Goal: Task Accomplishment & Management: Manage account settings

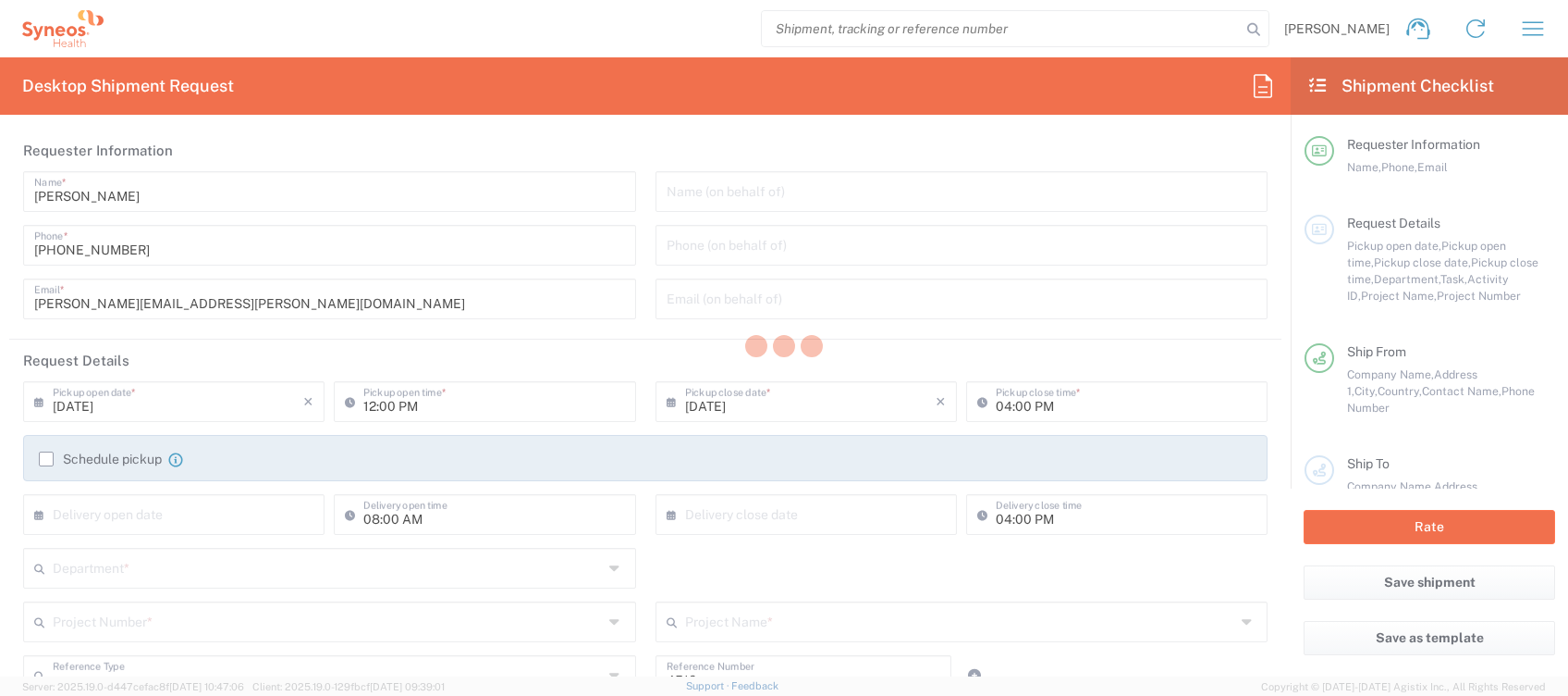
type input "Department"
type input "[GEOGRAPHIC_DATA]"
type input "Syneos Health Clinical [GEOGRAPHIC_DATA]"
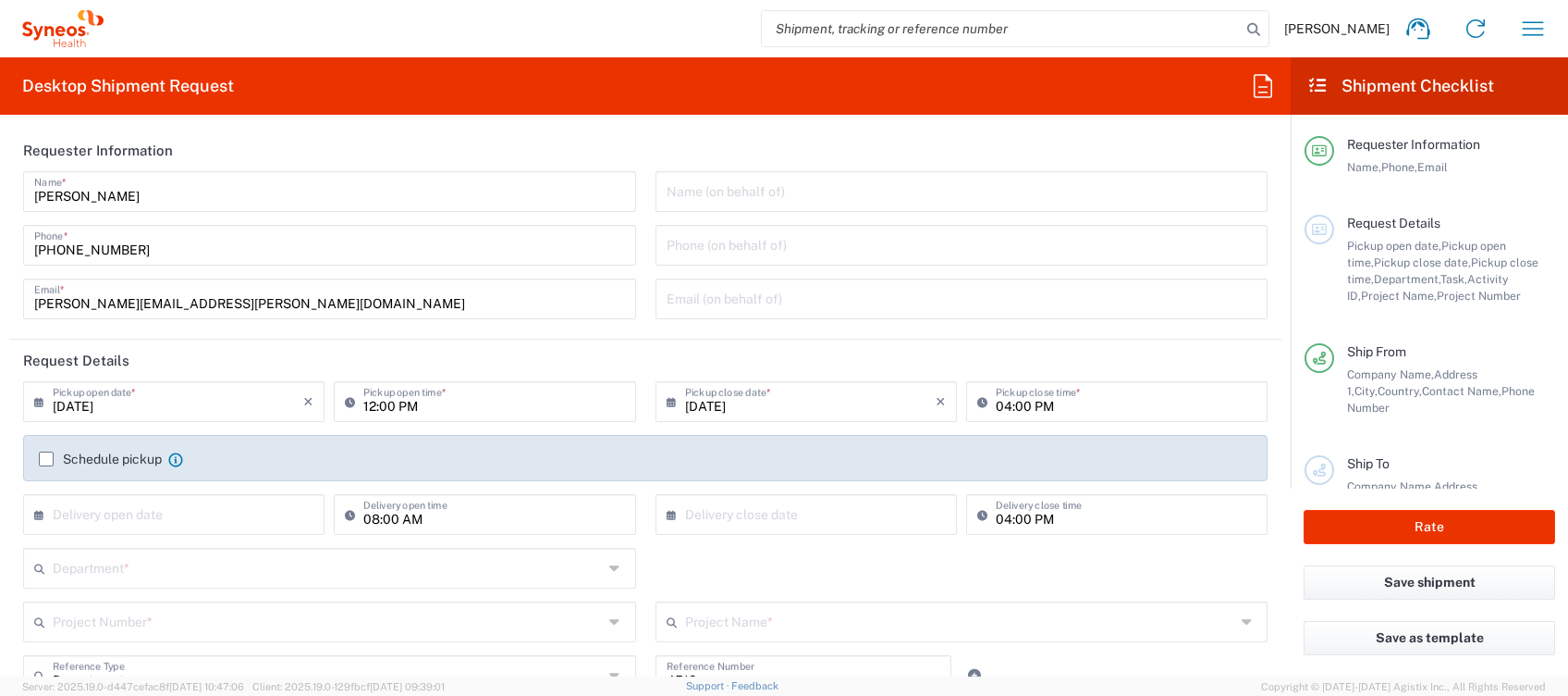
click at [1531, 27] on icon "button" at bounding box center [1533, 29] width 30 height 30
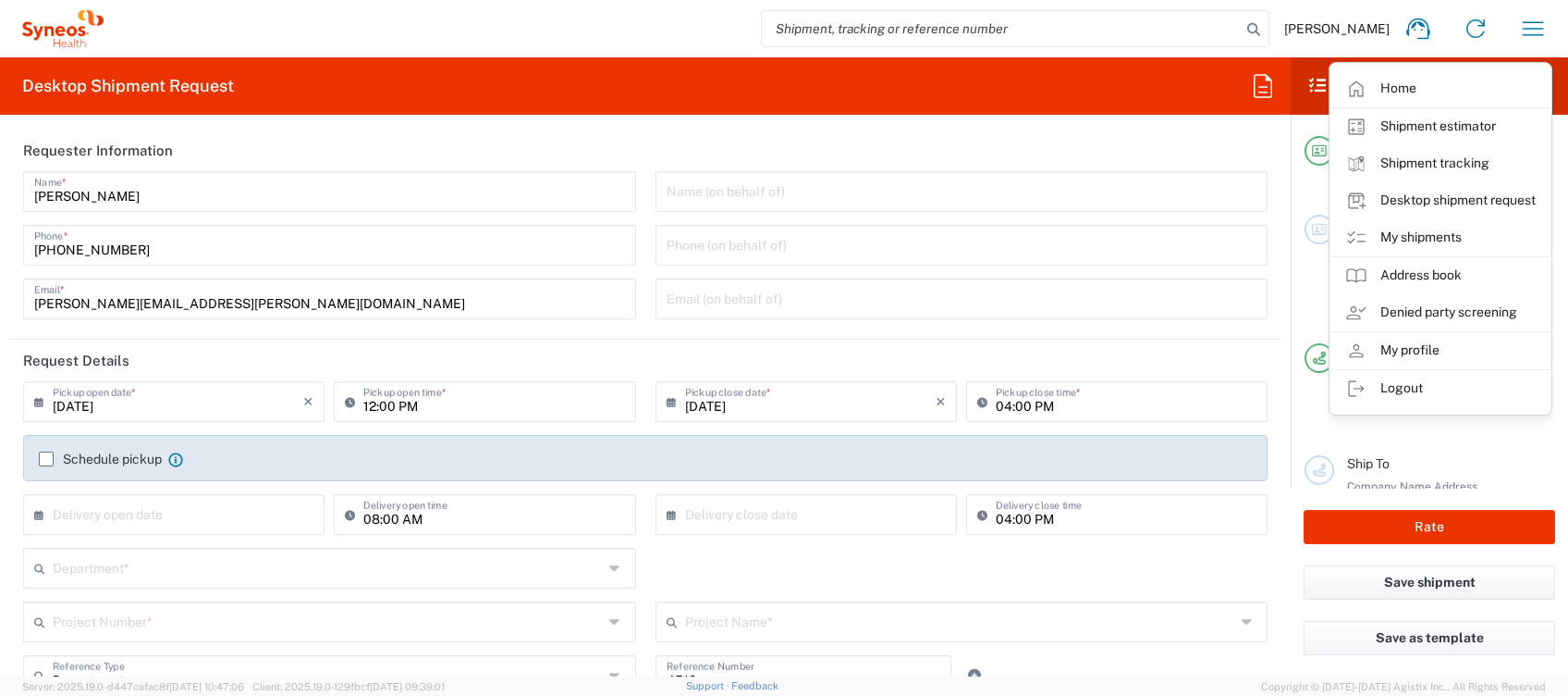
drag, startPoint x: 1420, startPoint y: 235, endPoint x: 1412, endPoint y: 256, distance: 22.5
click at [1420, 235] on link "My shipments" at bounding box center [1441, 237] width 220 height 37
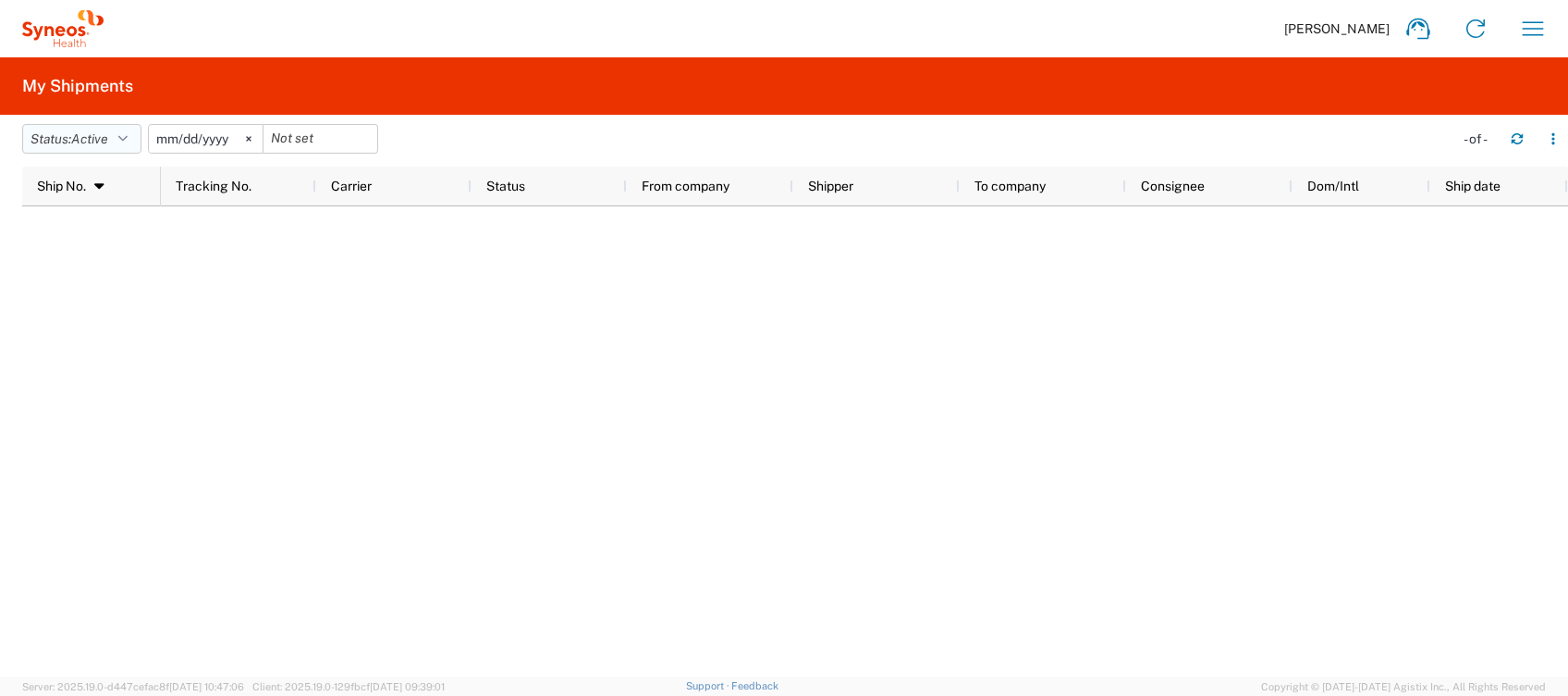
click at [126, 136] on icon "button" at bounding box center [122, 138] width 9 height 13
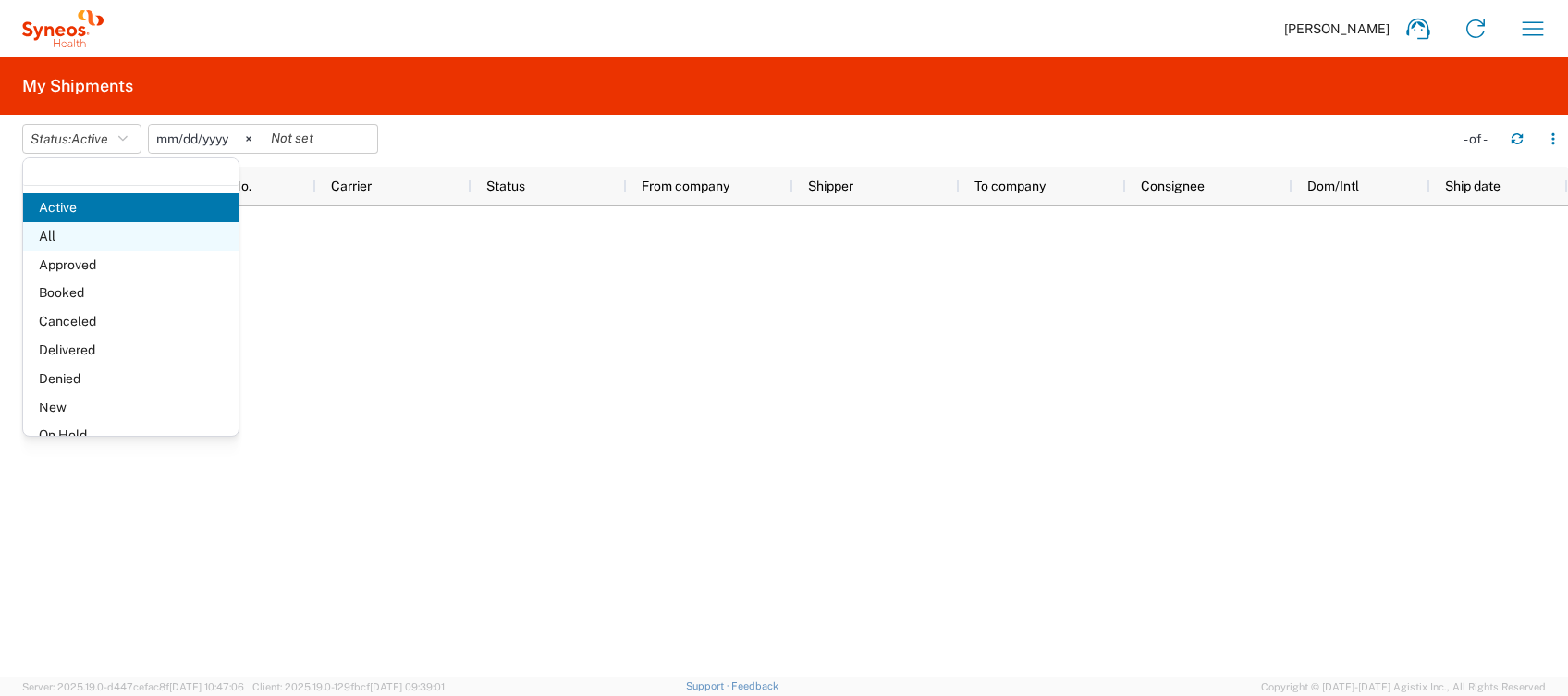
click at [68, 237] on span "All" at bounding box center [130, 236] width 215 height 29
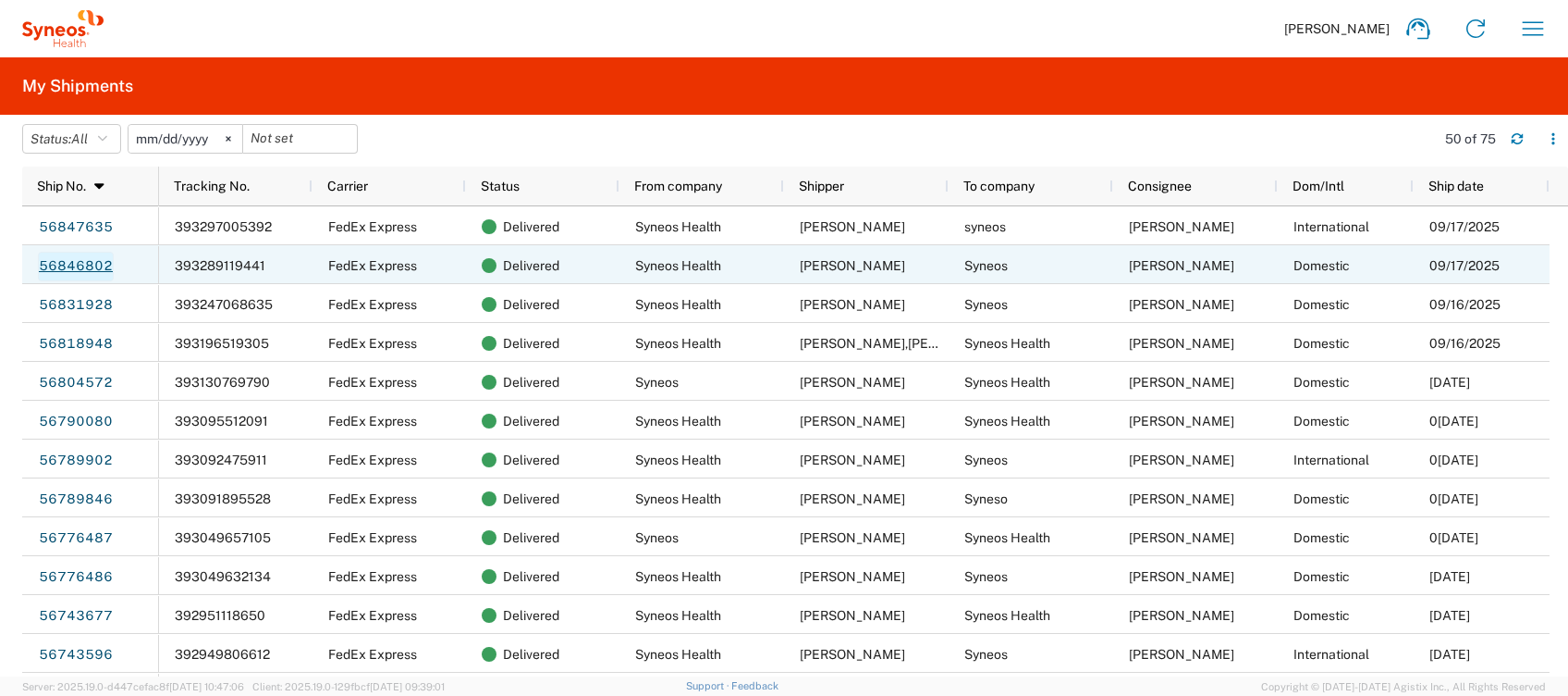
click at [102, 264] on link "56846802" at bounding box center [75, 266] width 75 height 30
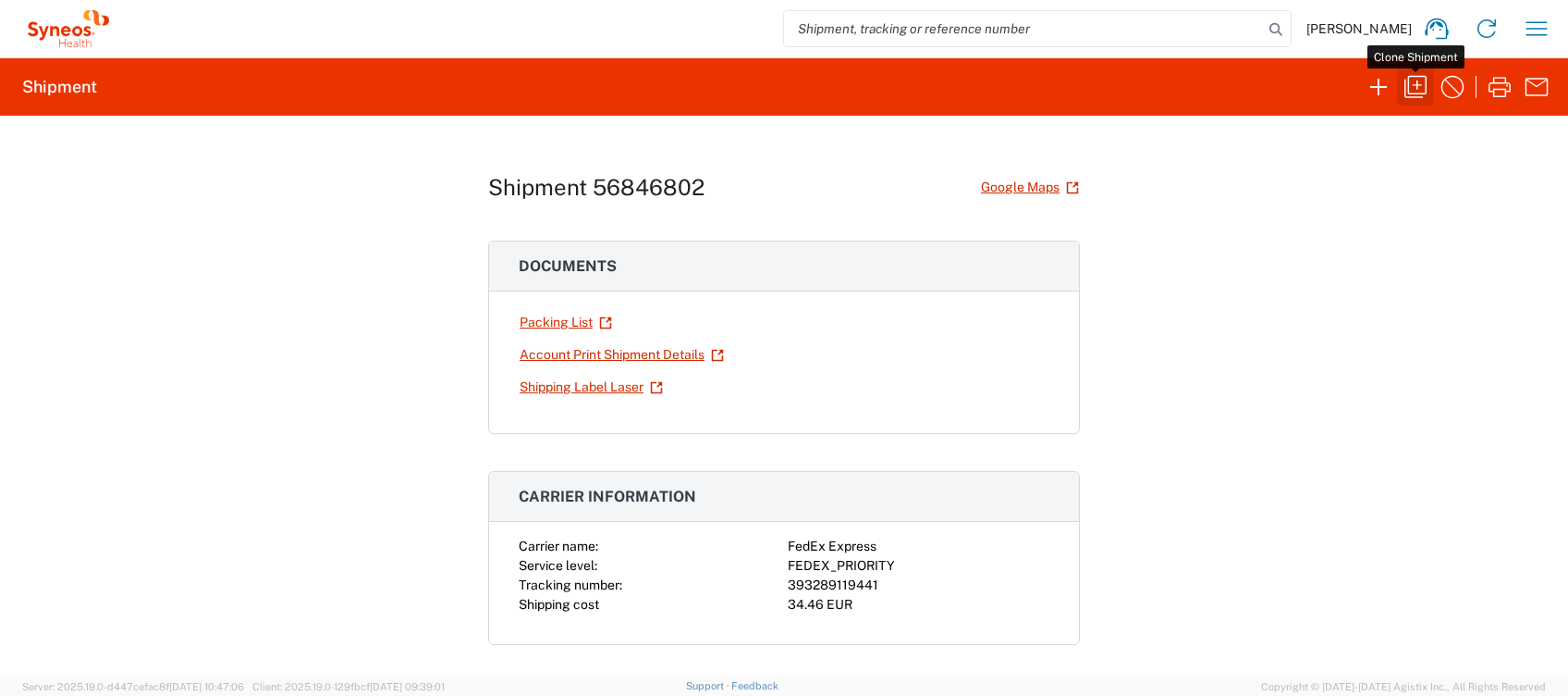
click at [1405, 82] on icon "button" at bounding box center [1415, 87] width 30 height 30
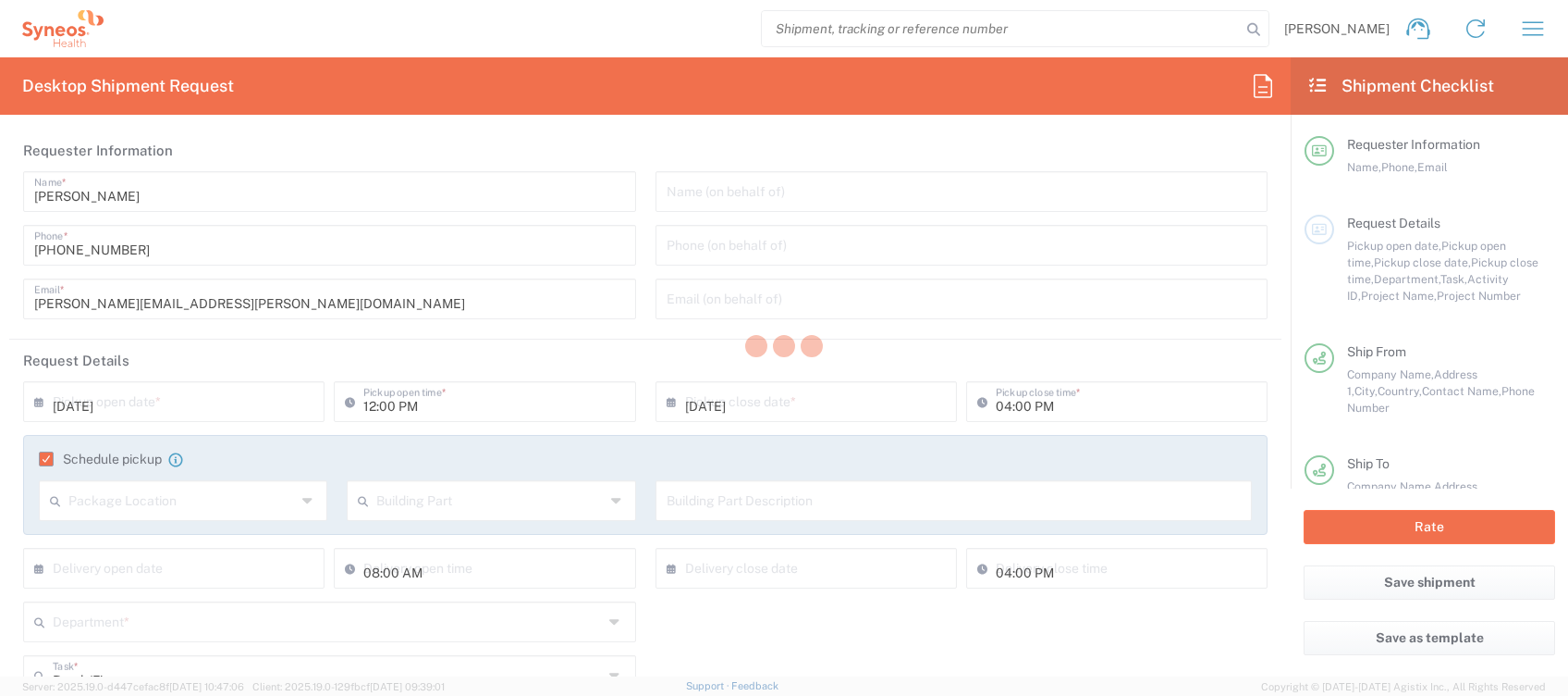
type input "02:00 PM"
type textarea "[PERSON_NAME][EMAIL_ADDRESS][PERSON_NAME][DOMAIN_NAME]"
type input "Syneos Health Clinical [GEOGRAPHIC_DATA]"
type input "Syneos Health"
type input "[PERSON_NAME][STREET_ADDRESS]"
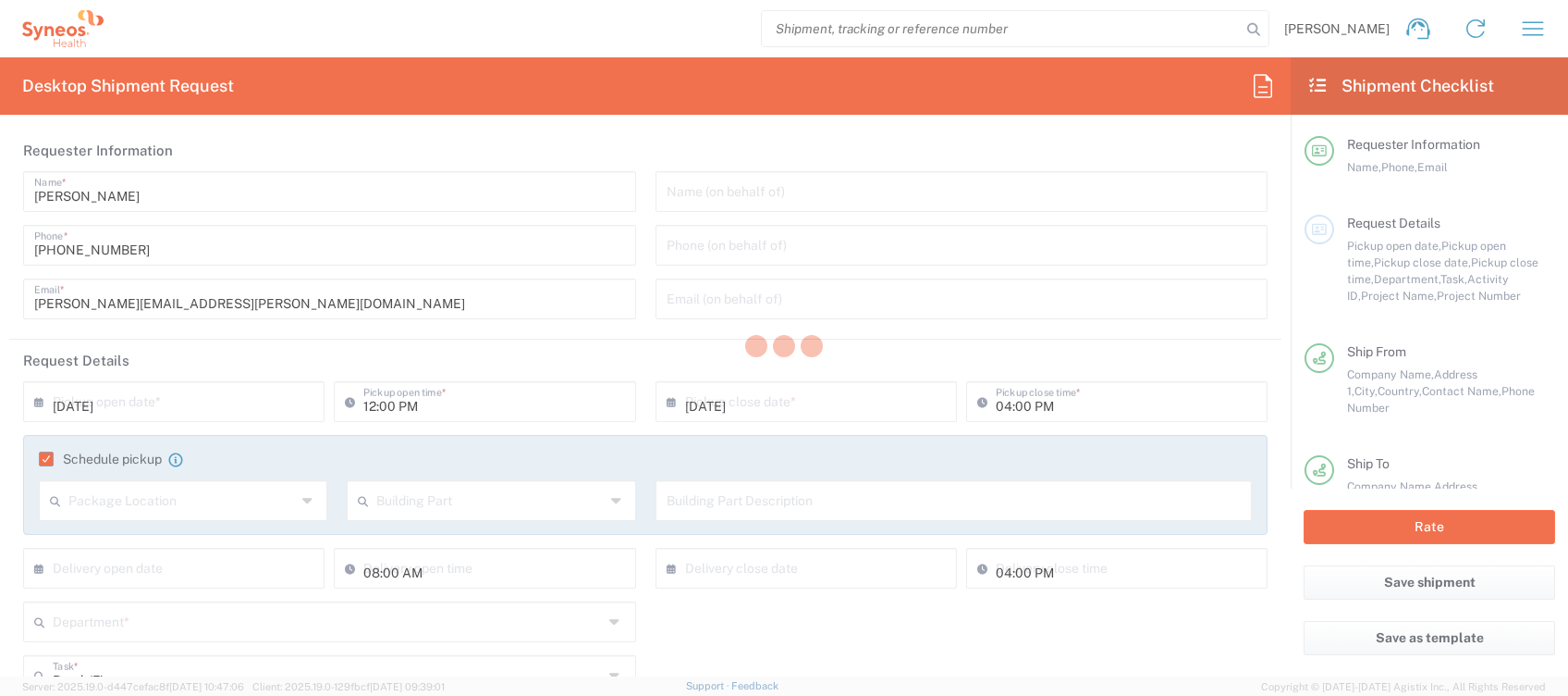
type input "[GEOGRAPHIC_DATA]"
type input "28020"
type input "[PERSON_NAME]"
type input "[PHONE_NUMBER]"
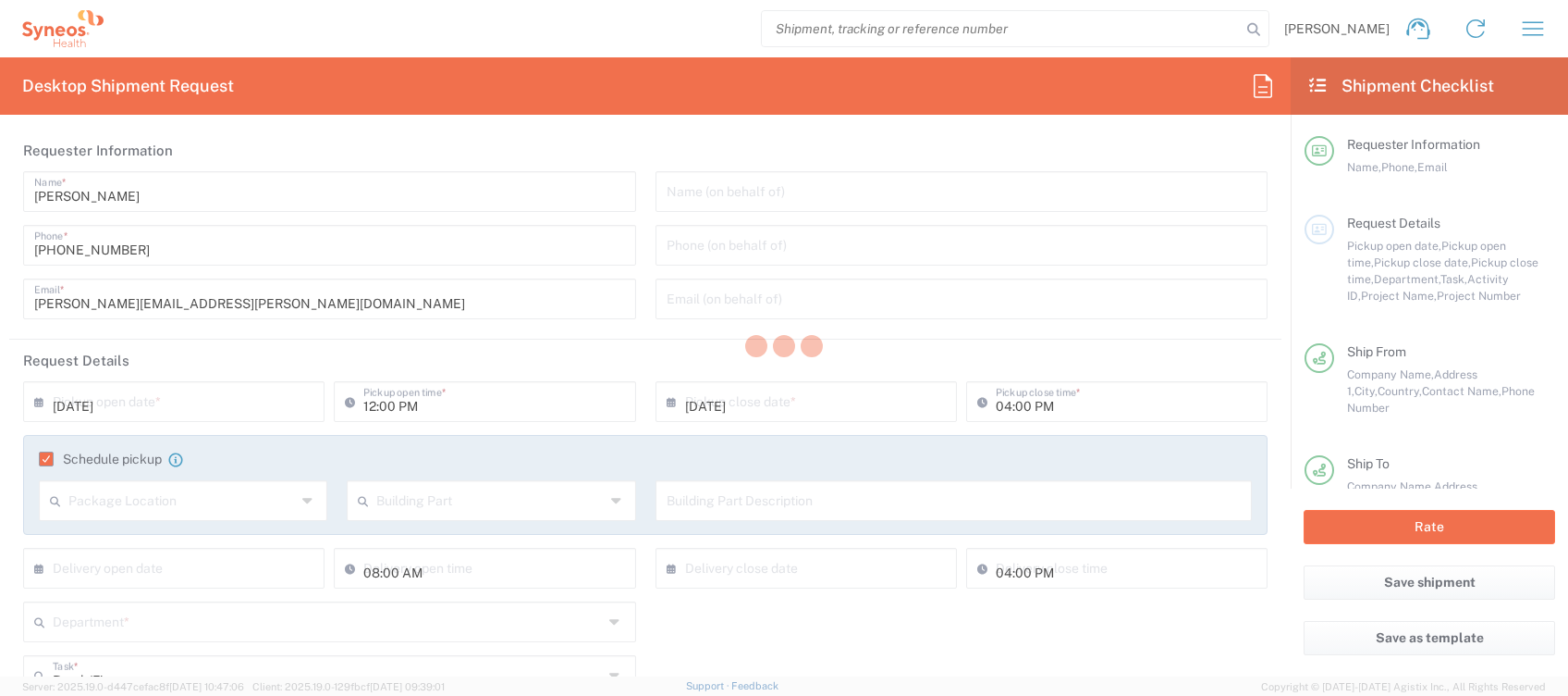
type input "[PERSON_NAME][EMAIL_ADDRESS][PERSON_NAME][DOMAIN_NAME]"
type input "Syneos"
type input "Ciutat d’Elx número 20 Piso 5º; 2ª"
type input "[GEOGRAPHIC_DATA]"
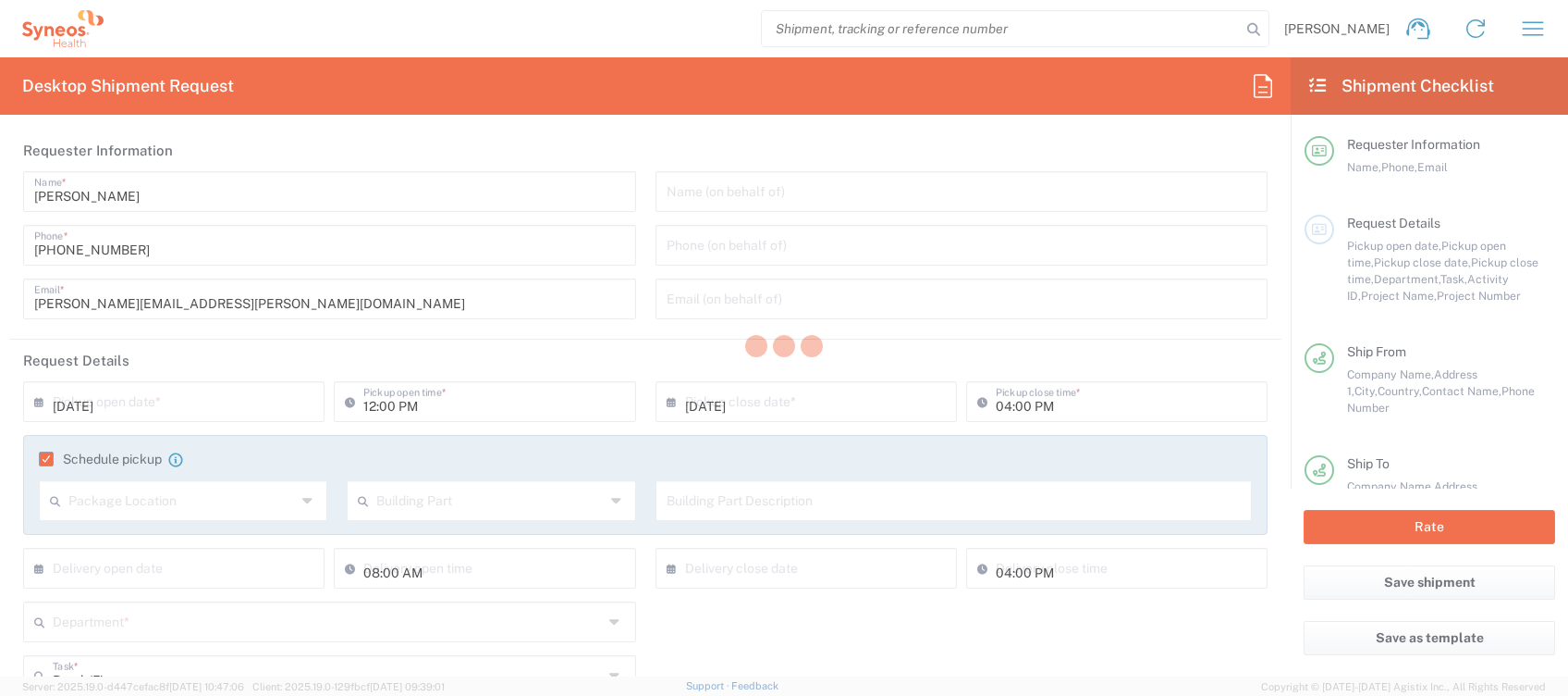
type input "08027"
type input "[PERSON_NAME]"
type input "639138194"
type input "Sender/Shipper"
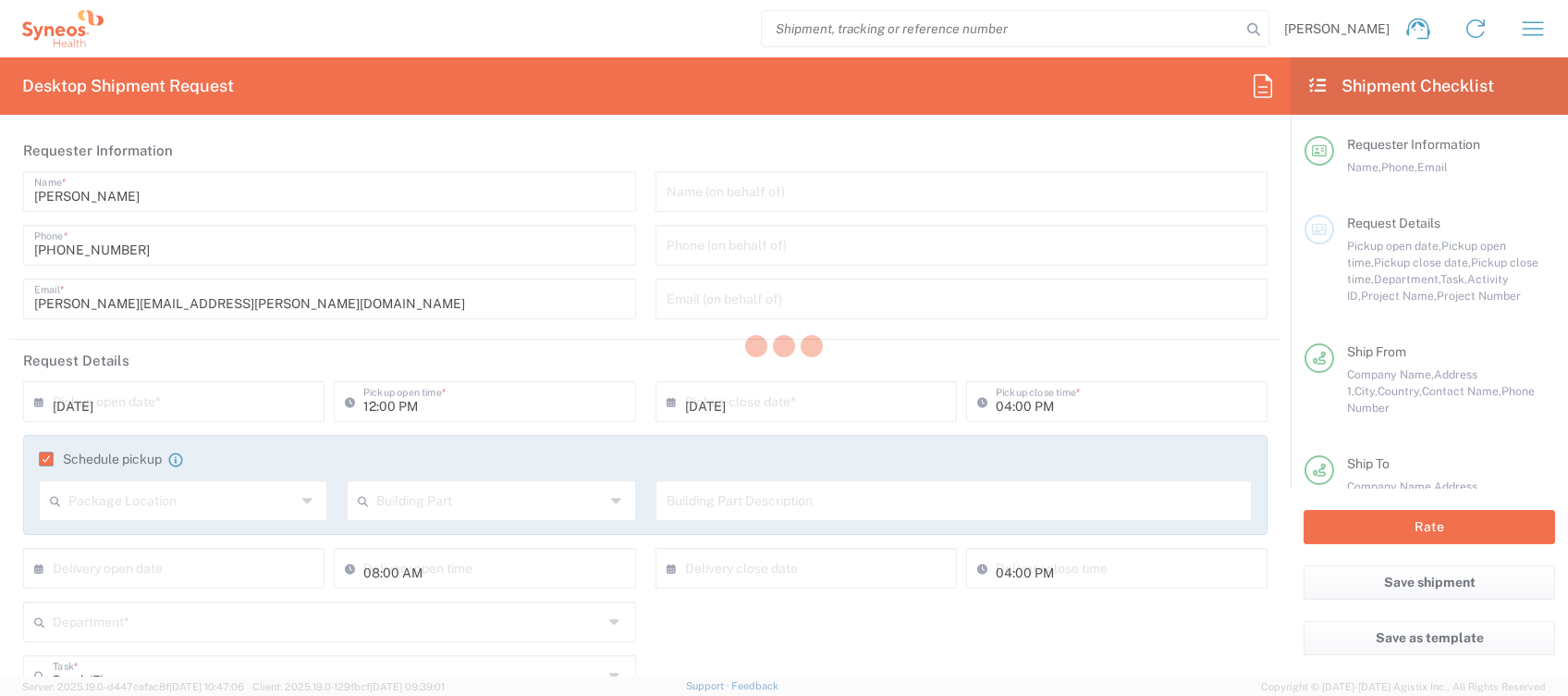
type input "Yes"
type input "4510"
type input "4510 DEPARTMENTAL EXPENSE"
type input "Your Packaging"
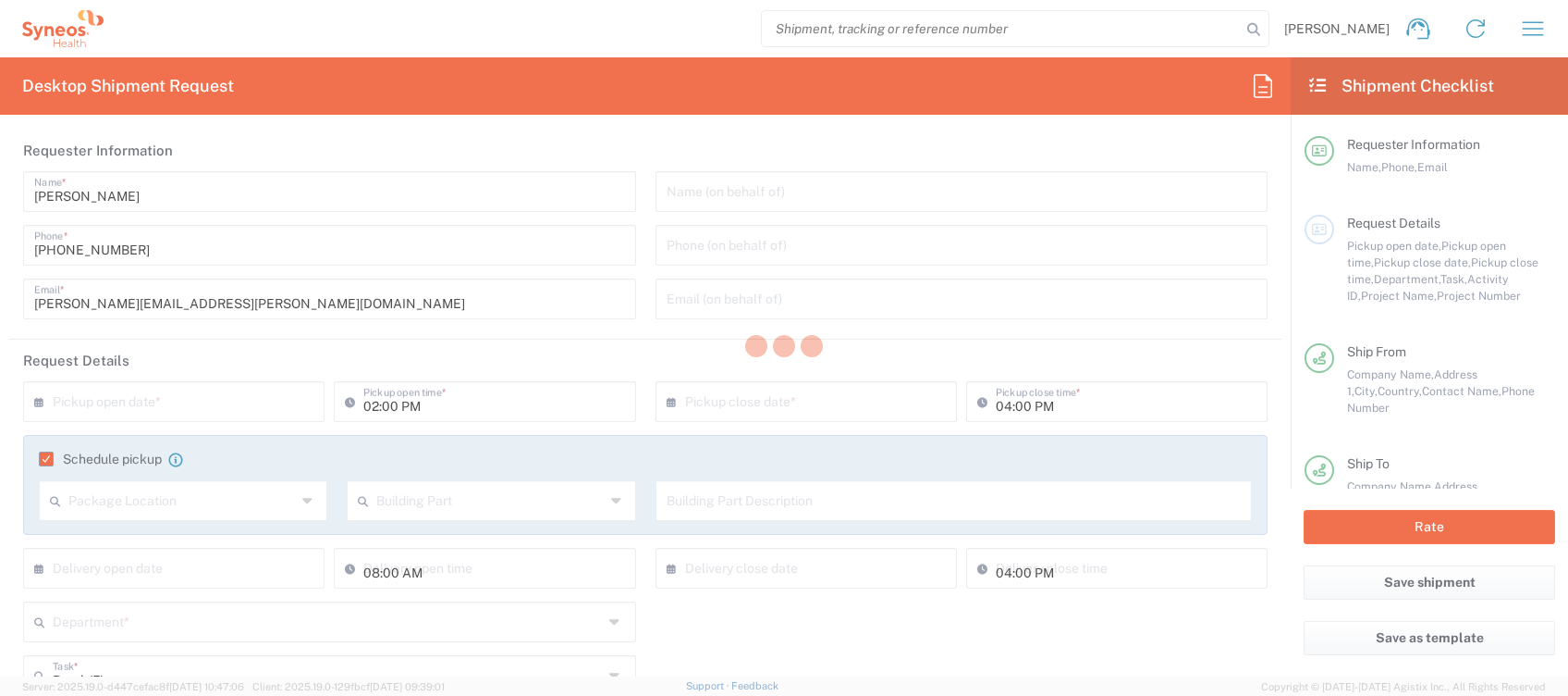
type input "EUR"
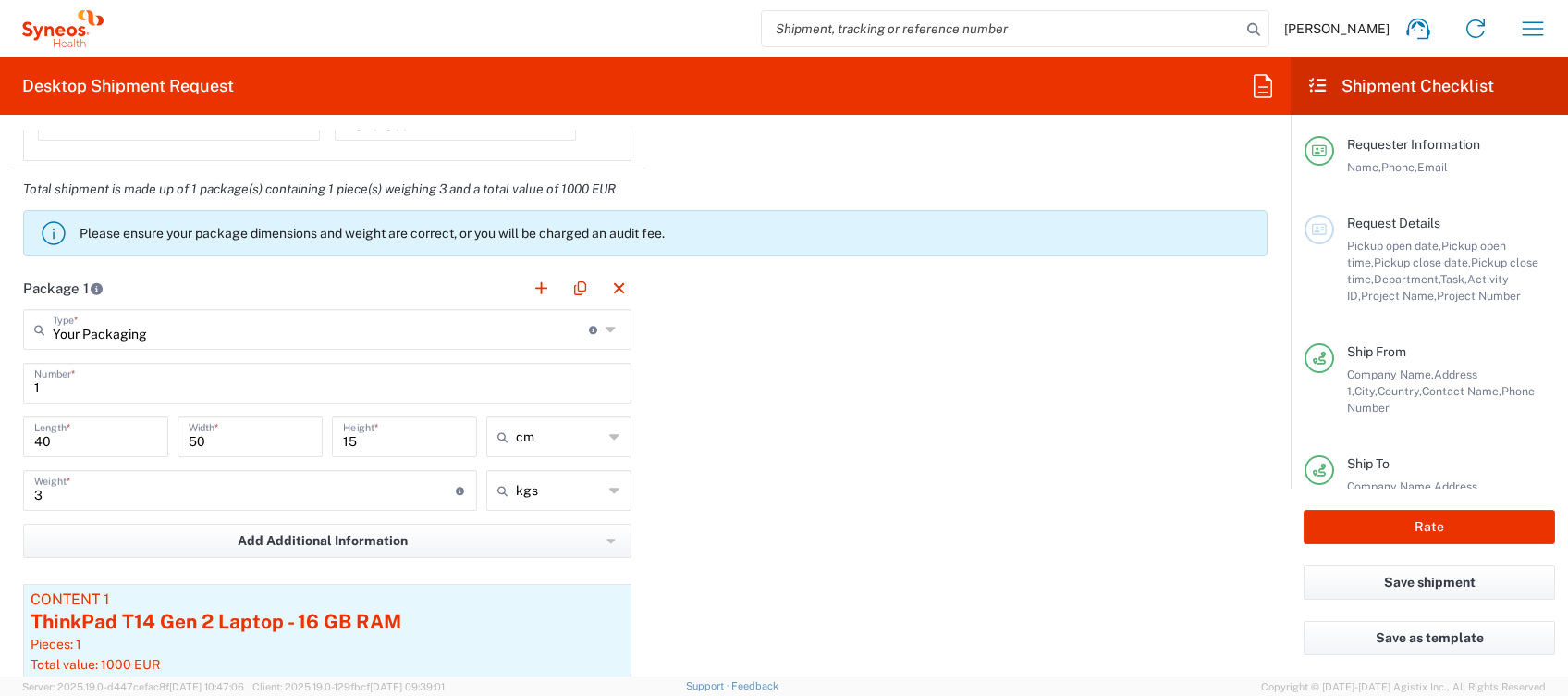
scroll to position [1850, 0]
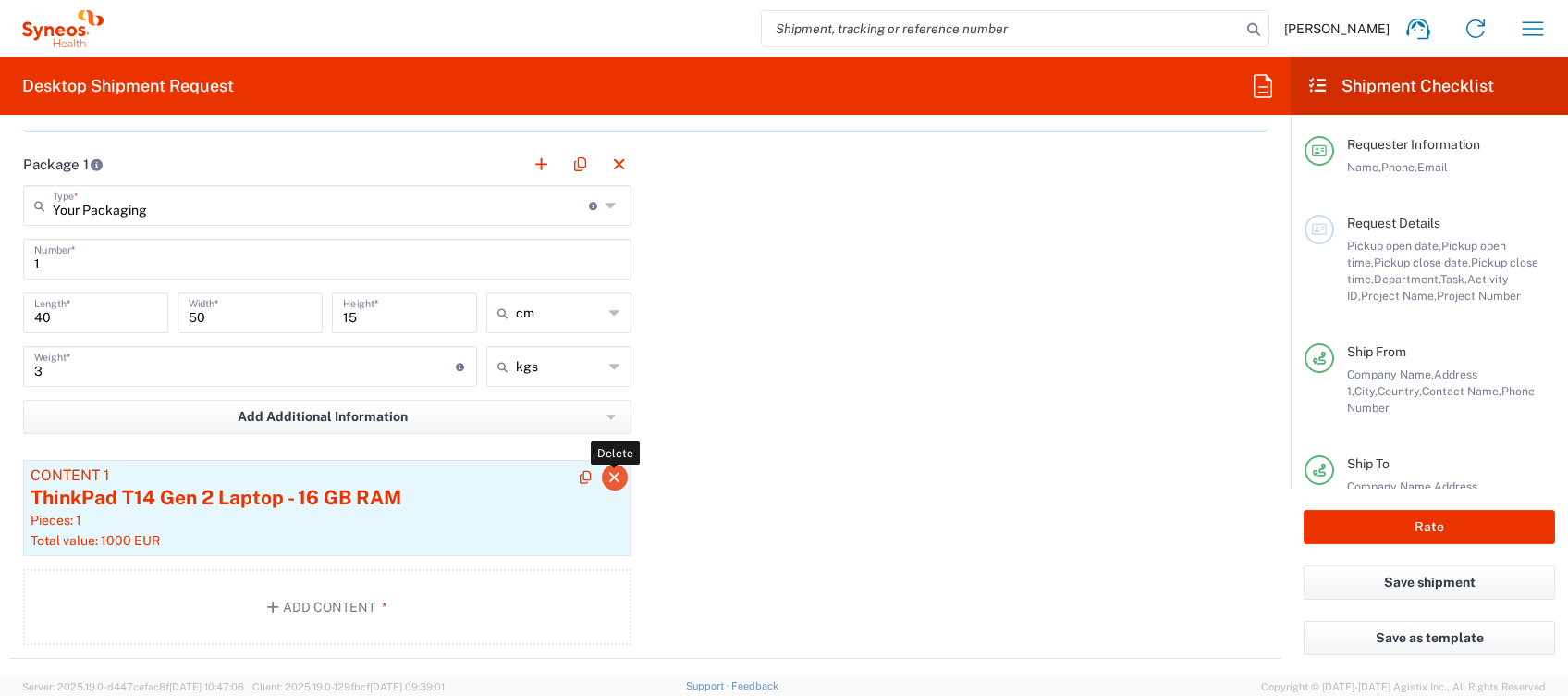
click at [606, 473] on icon "button" at bounding box center [614, 477] width 17 height 13
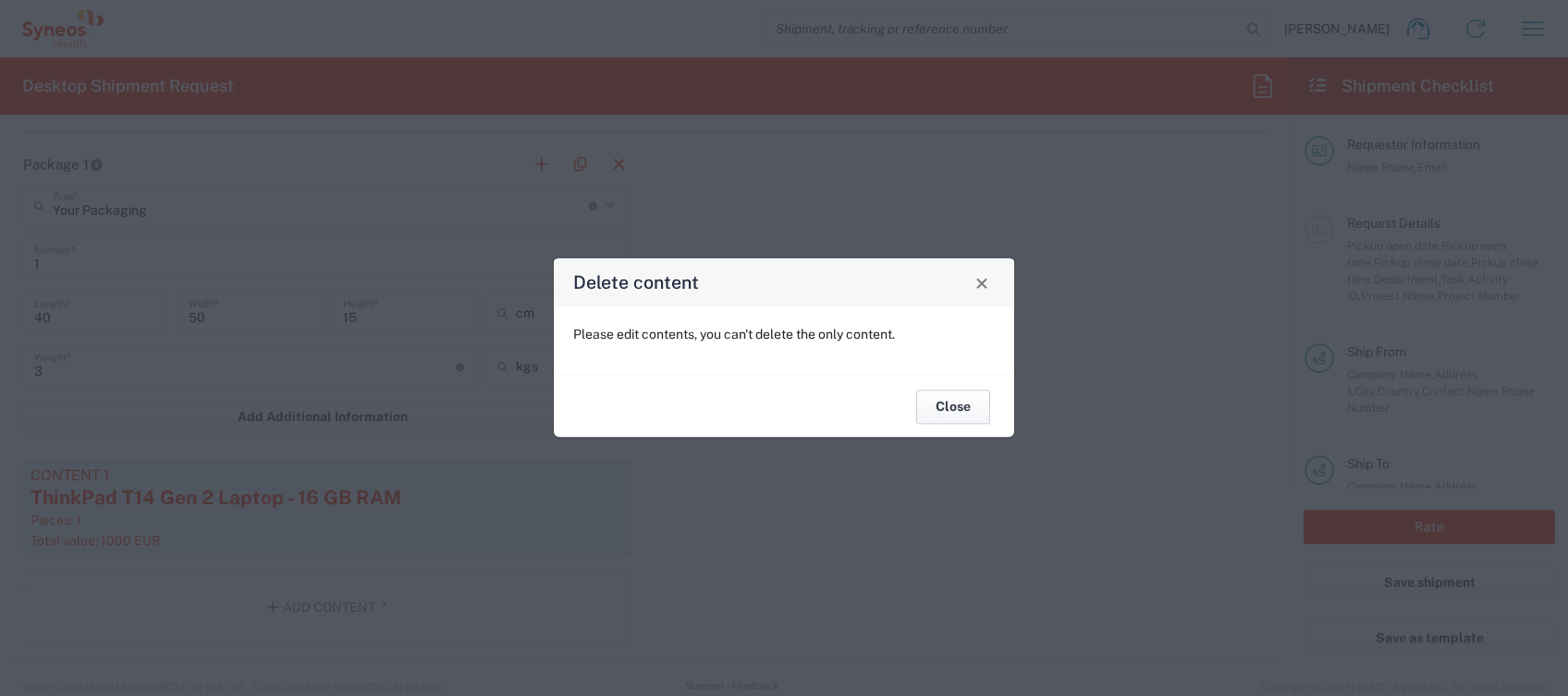
click at [965, 410] on button "Close" at bounding box center [953, 406] width 74 height 34
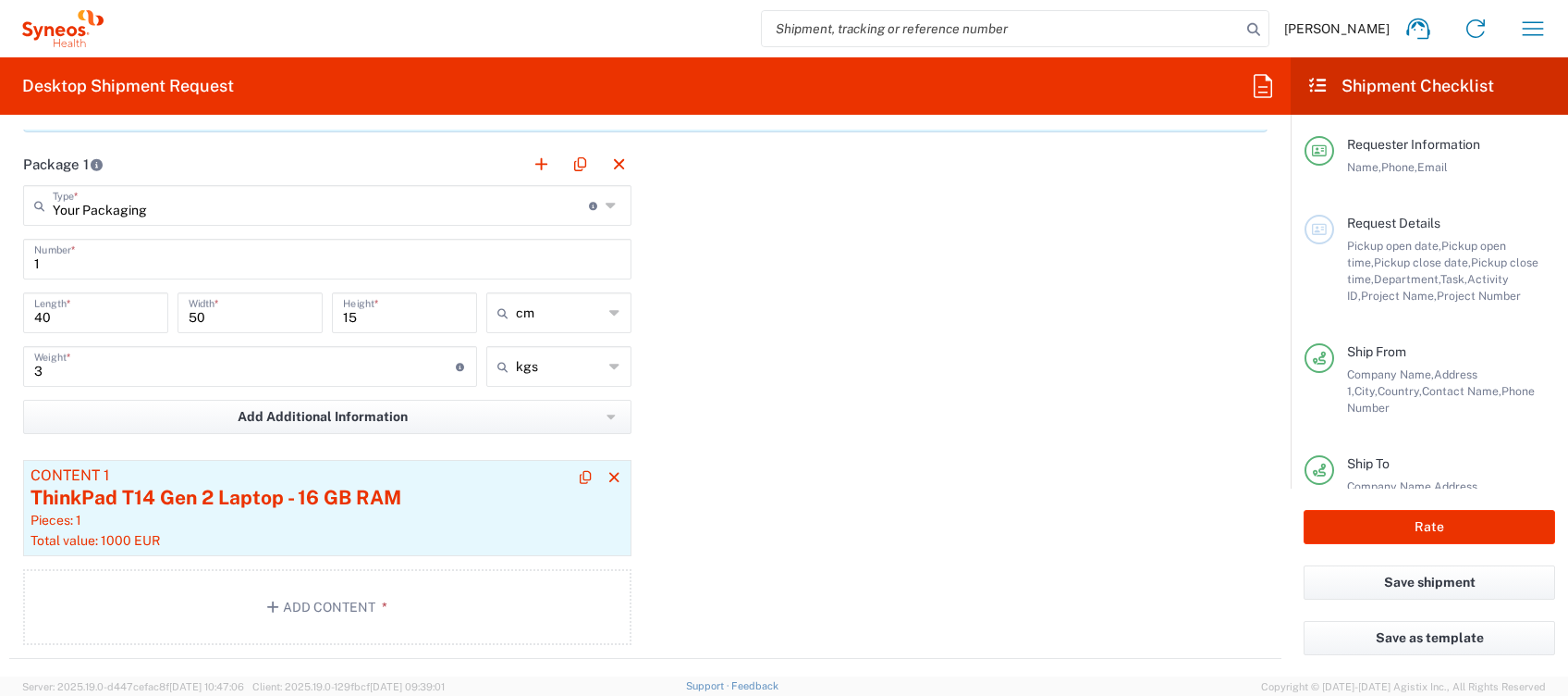
click at [302, 514] on div "Pieces: 1" at bounding box center [327, 519] width 593 height 17
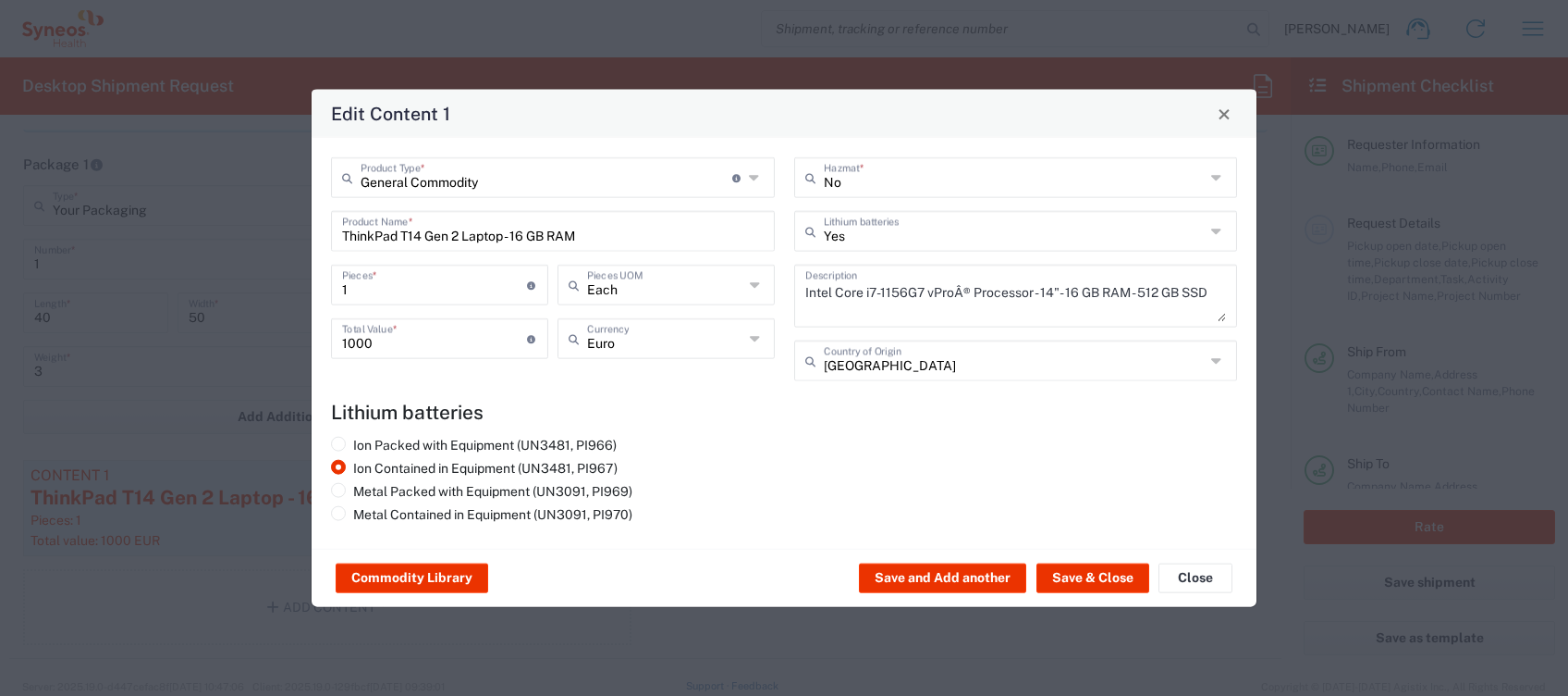
click at [610, 228] on input "ThinkPad T14 Gen 2 Laptop - 16 GB RAM" at bounding box center [553, 229] width 422 height 33
drag, startPoint x: 169, startPoint y: 262, endPoint x: 0, endPoint y: 256, distance: 169.1
click at [1, 258] on div "Edit Content 1 General Commodity Product Type * Document: Paper document genera…" at bounding box center [784, 348] width 1568 height 696
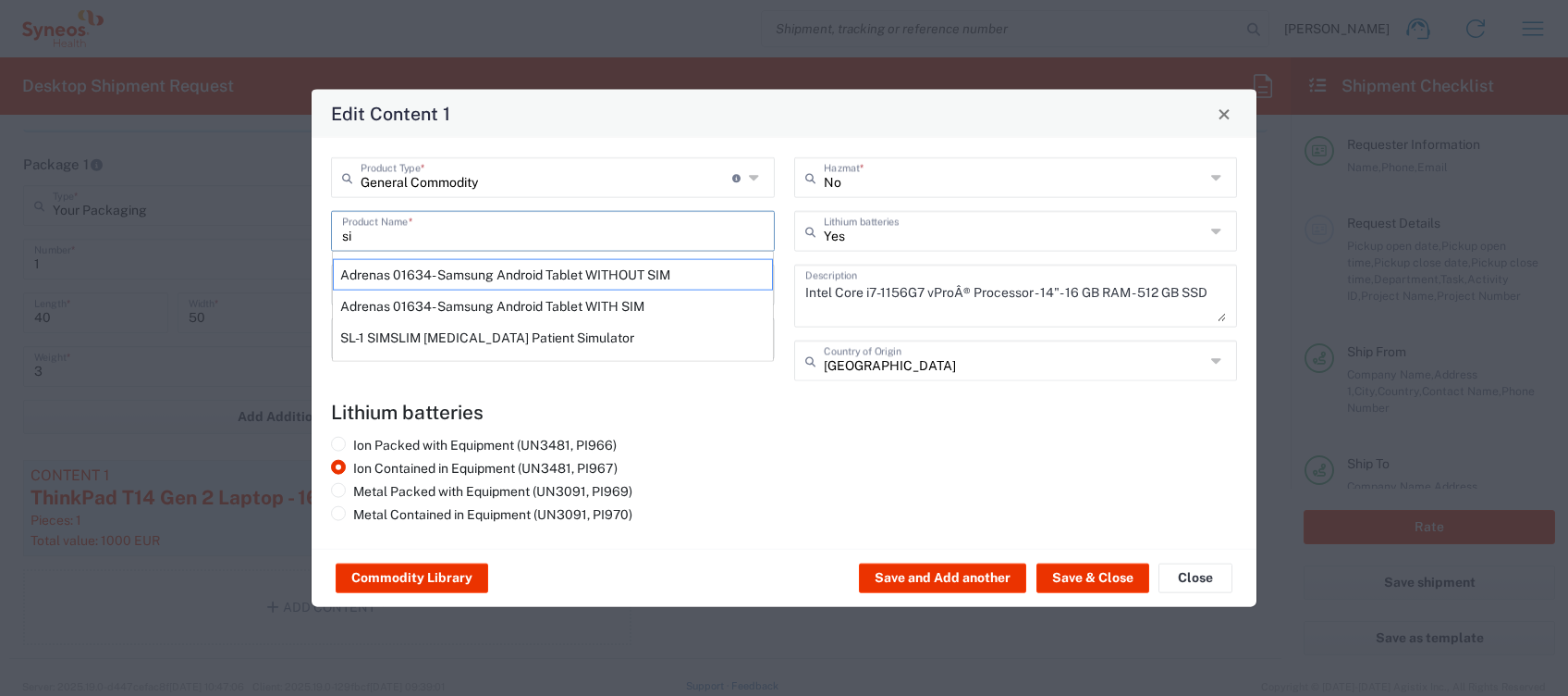
type input "s"
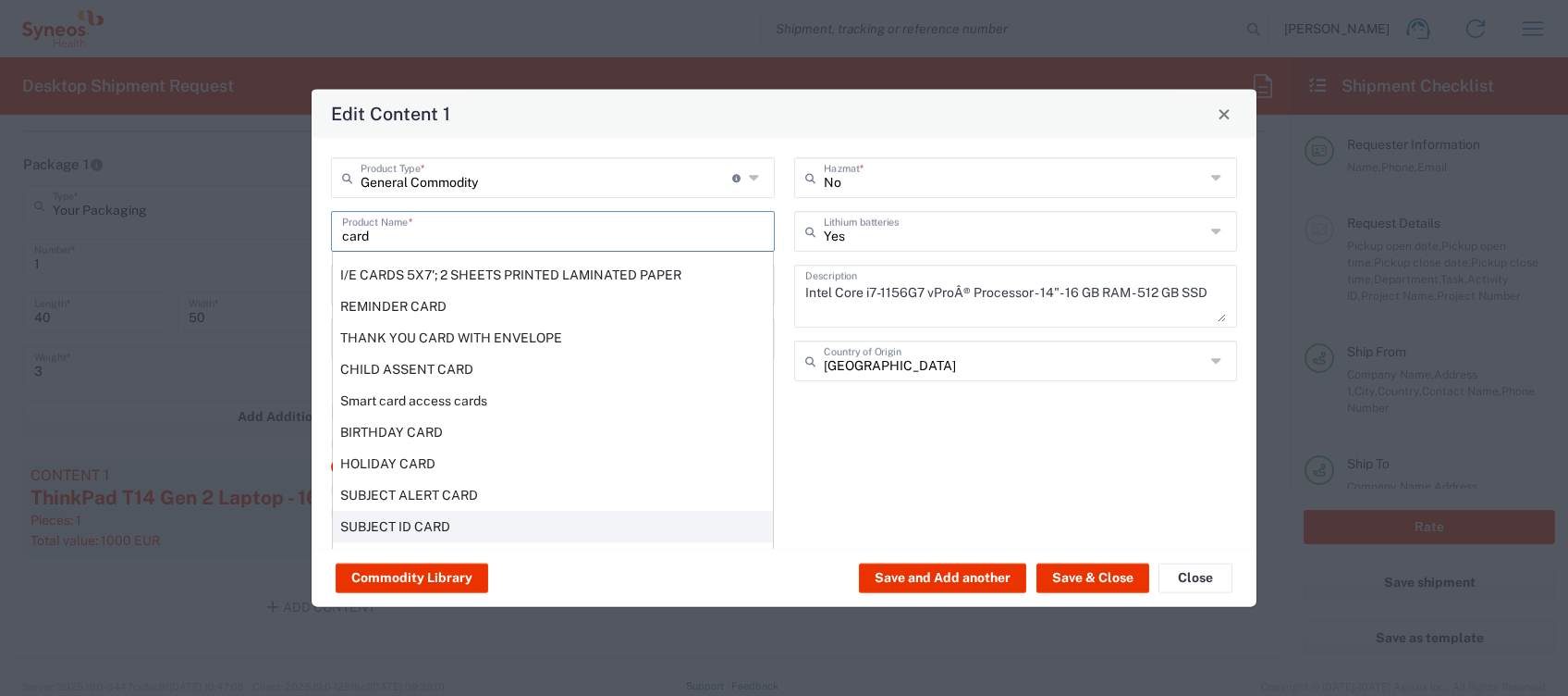
click at [467, 519] on div "SUBJECT ID CARD" at bounding box center [552, 526] width 440 height 32
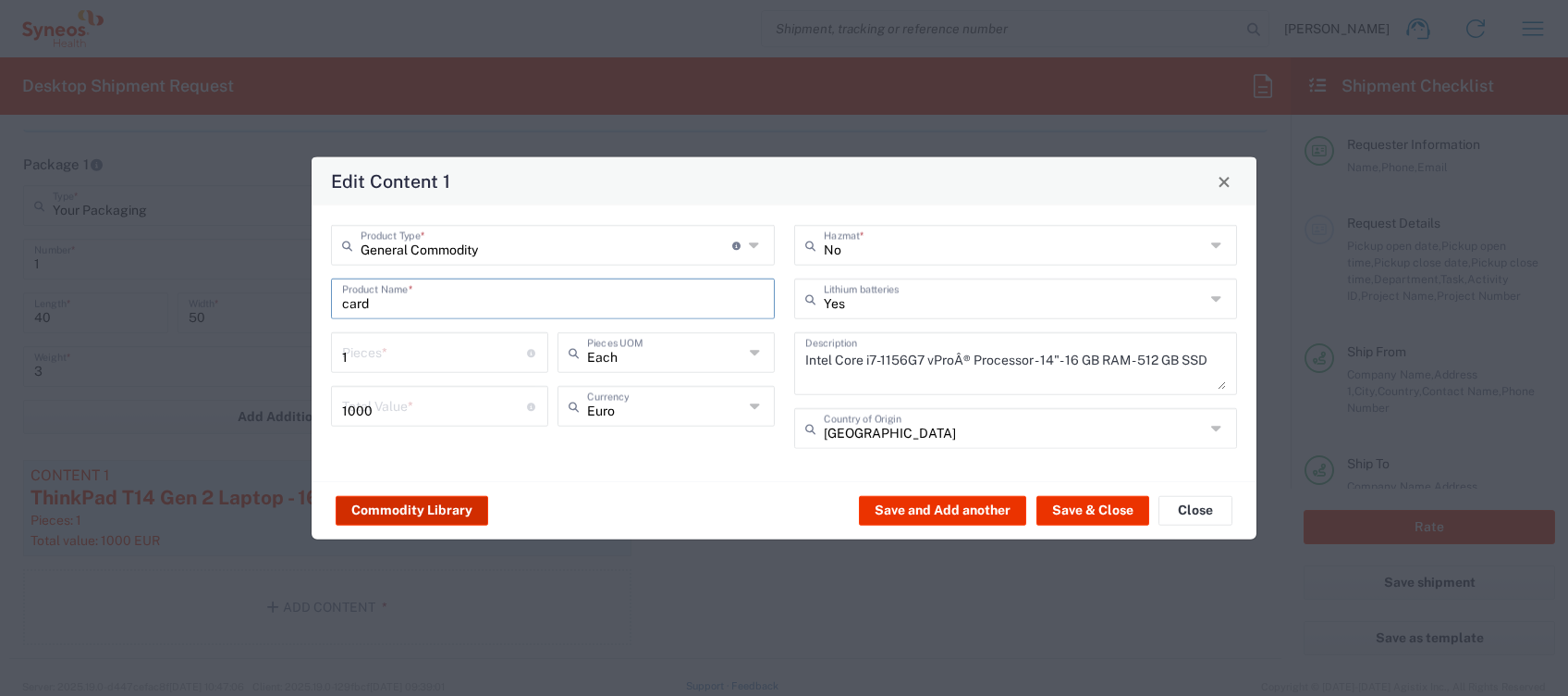
type input "SUBJECT ID CARD"
type input "US Dollar"
type input "No"
type textarea "3X5 PRINTED PAPER (BIZ CARD WEIGHT) CARD FOR ID DATA"
type input "[GEOGRAPHIC_DATA]"
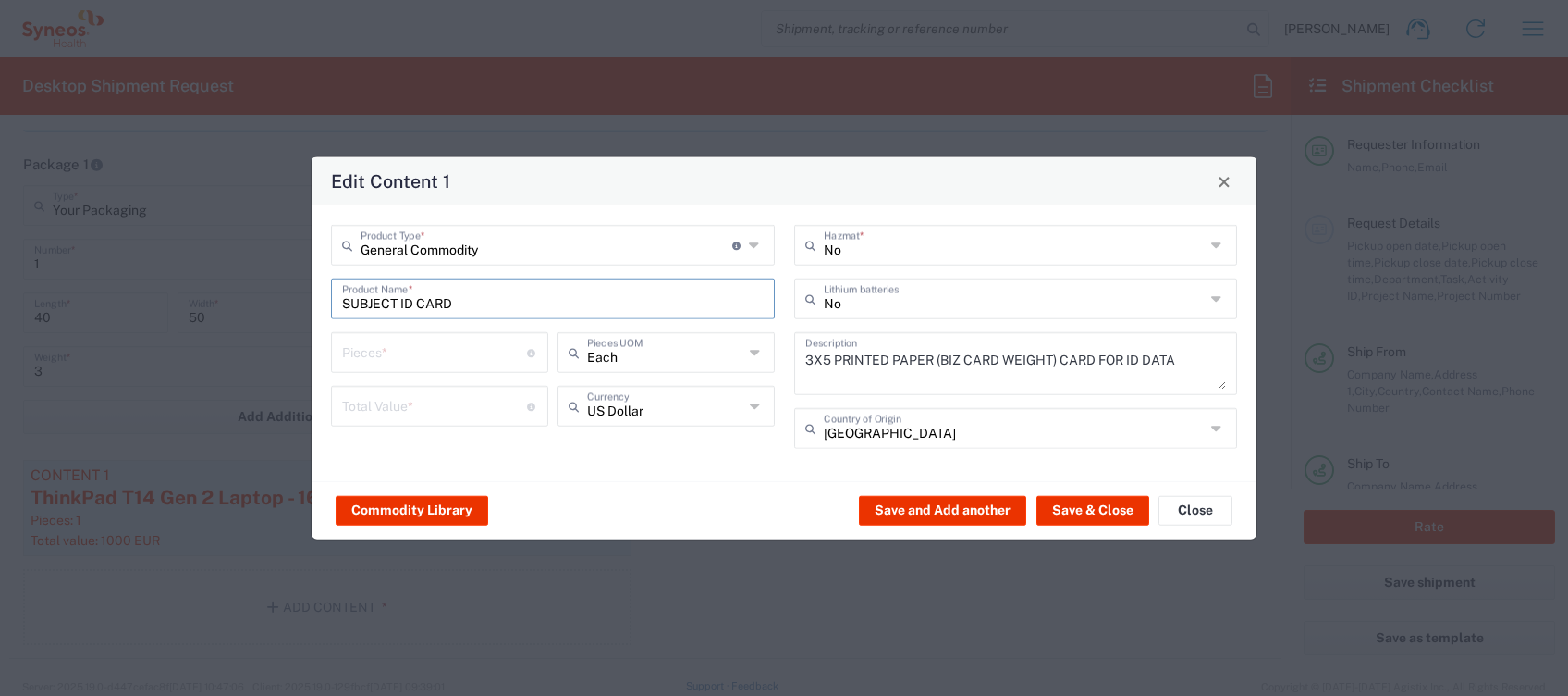
click at [439, 332] on div "General Commodity Product Type * Document: Paper document generated internally …" at bounding box center [553, 343] width 463 height 236
click at [441, 348] on input "number" at bounding box center [435, 350] width 185 height 33
type input "1"
click at [690, 404] on input "text" at bounding box center [666, 404] width 157 height 33
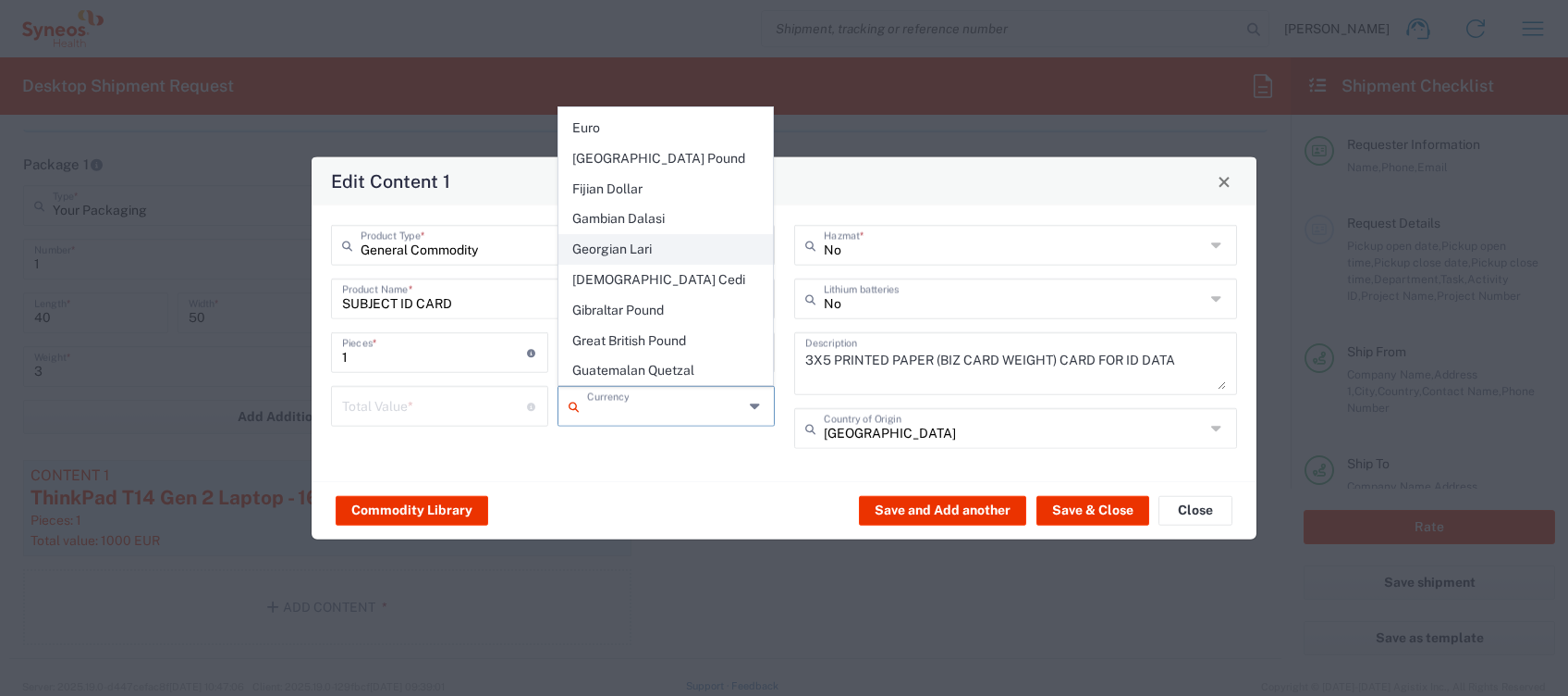
scroll to position [1480, 0]
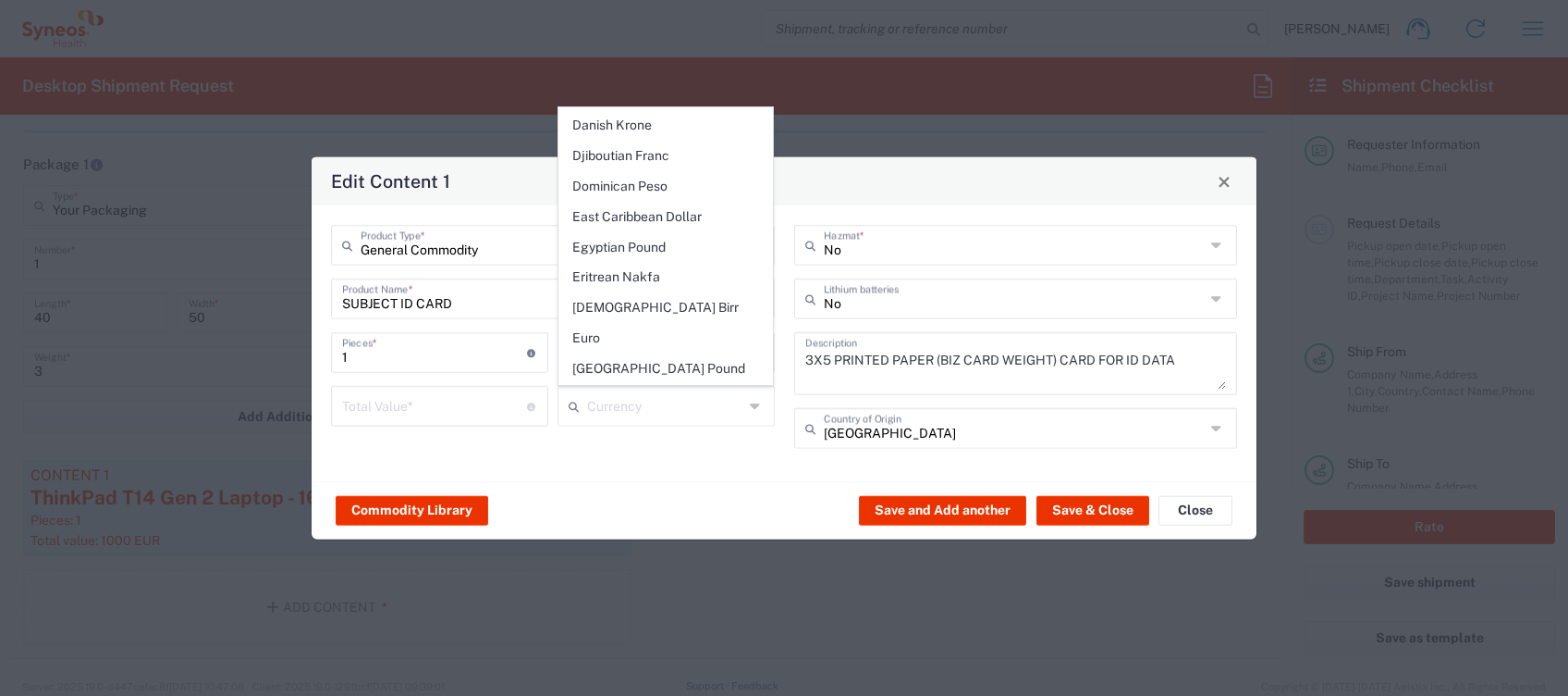
click at [630, 324] on span "Euro" at bounding box center [666, 338] width 213 height 29
type input "Euro"
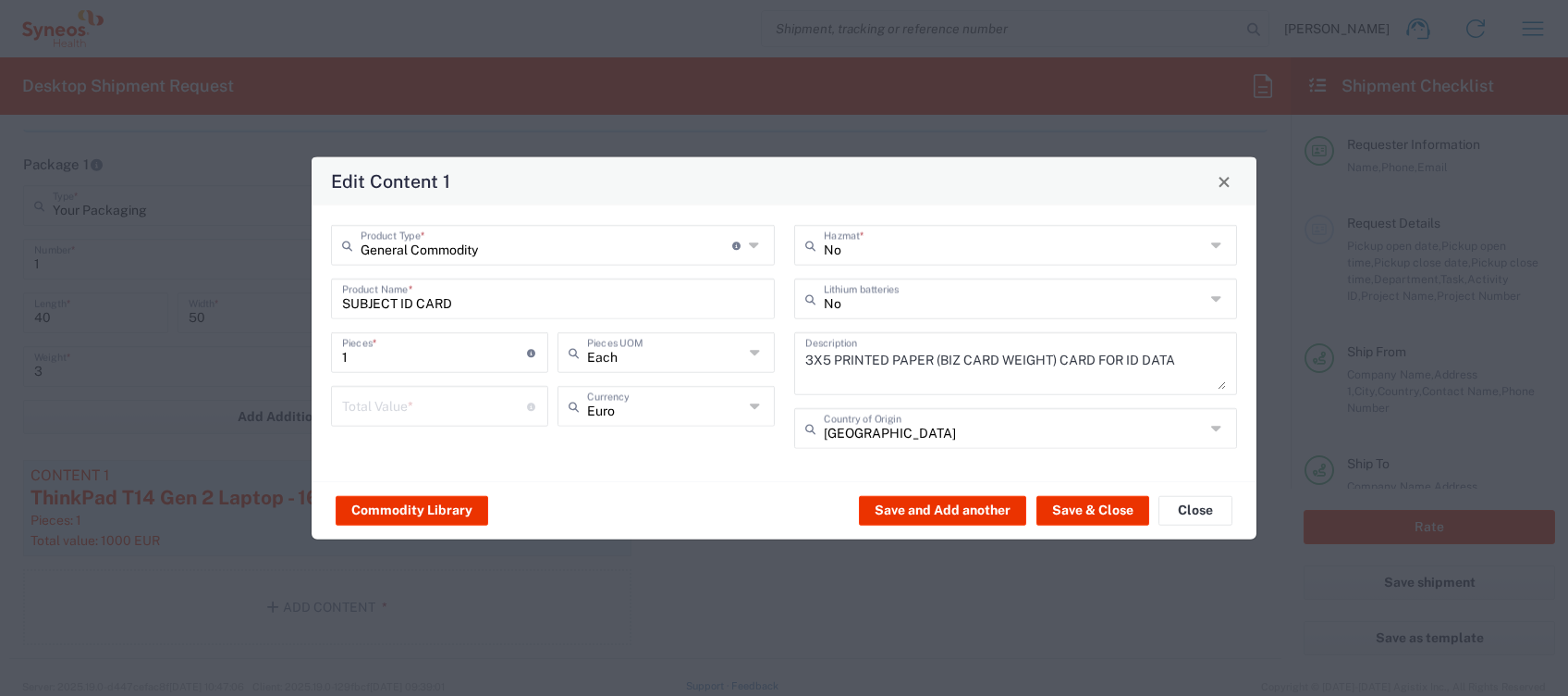
click at [407, 420] on input "number" at bounding box center [435, 404] width 185 height 33
type input "5"
click at [1095, 503] on button "Save & Close" at bounding box center [1093, 509] width 113 height 30
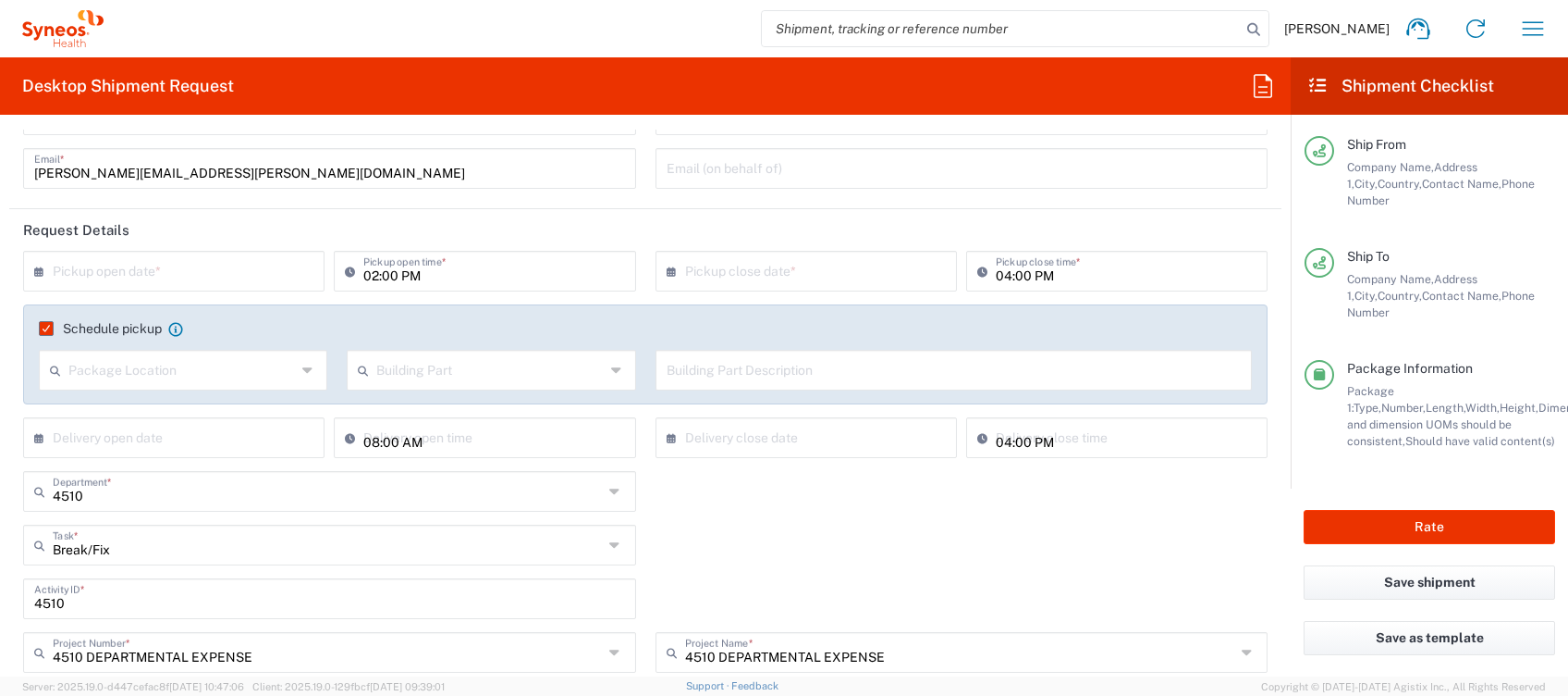
scroll to position [0, 0]
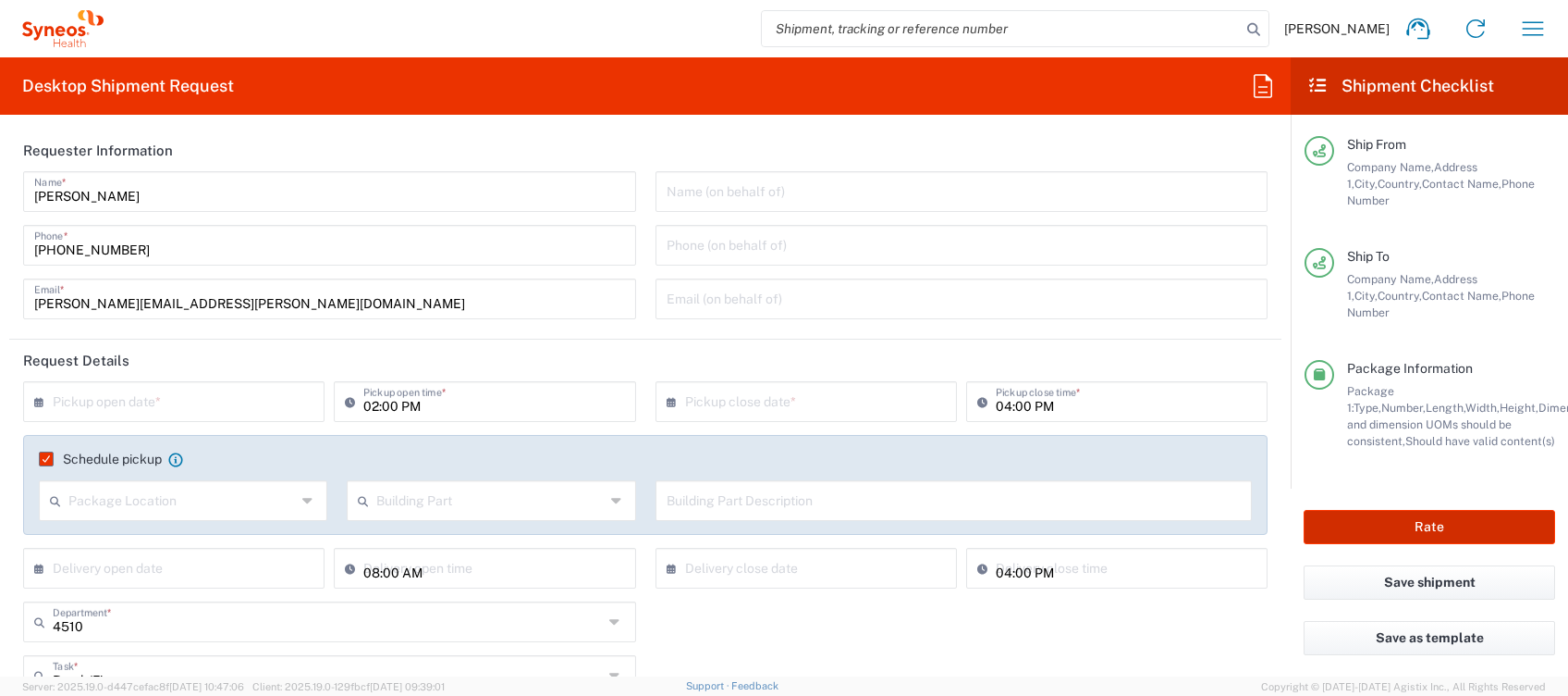
click at [1419, 521] on button "Rate" at bounding box center [1429, 526] width 251 height 34
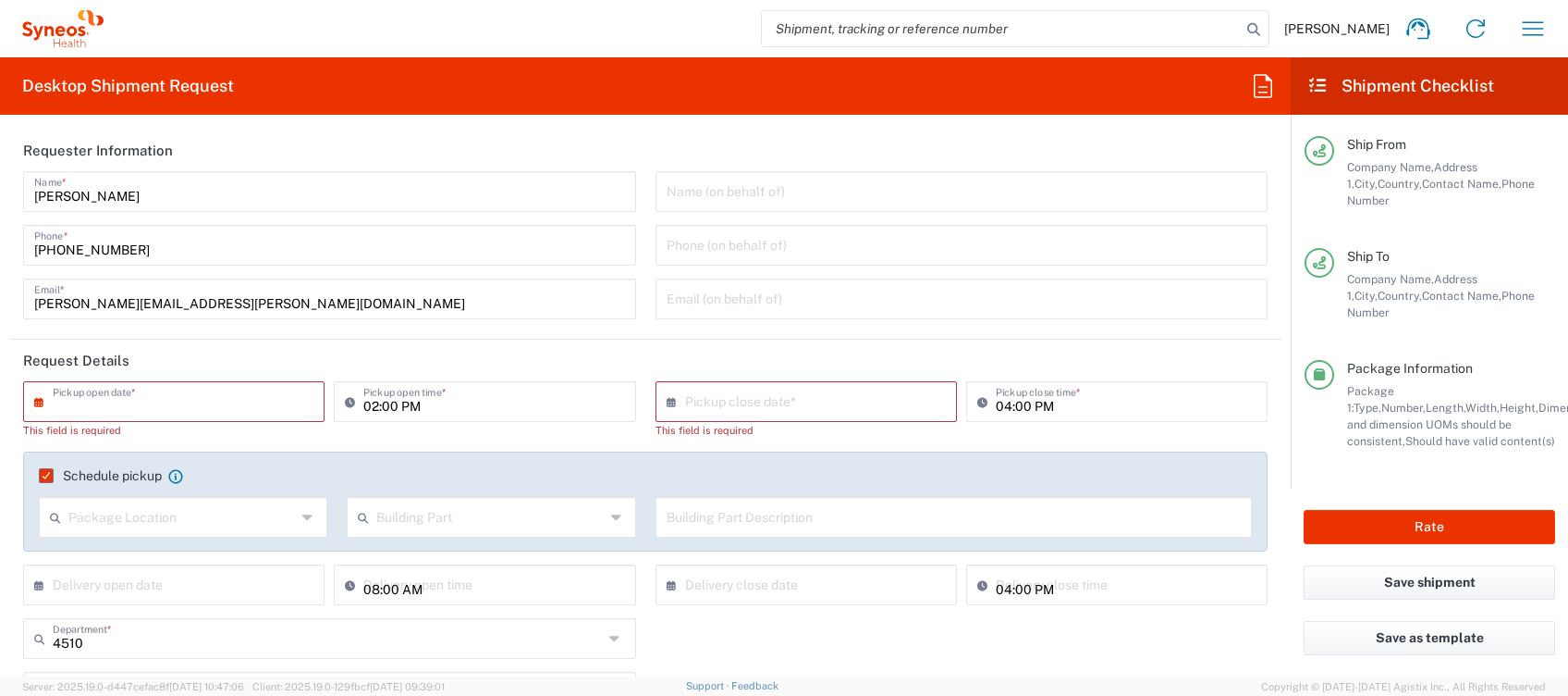
click at [291, 400] on input "text" at bounding box center [178, 400] width 250 height 33
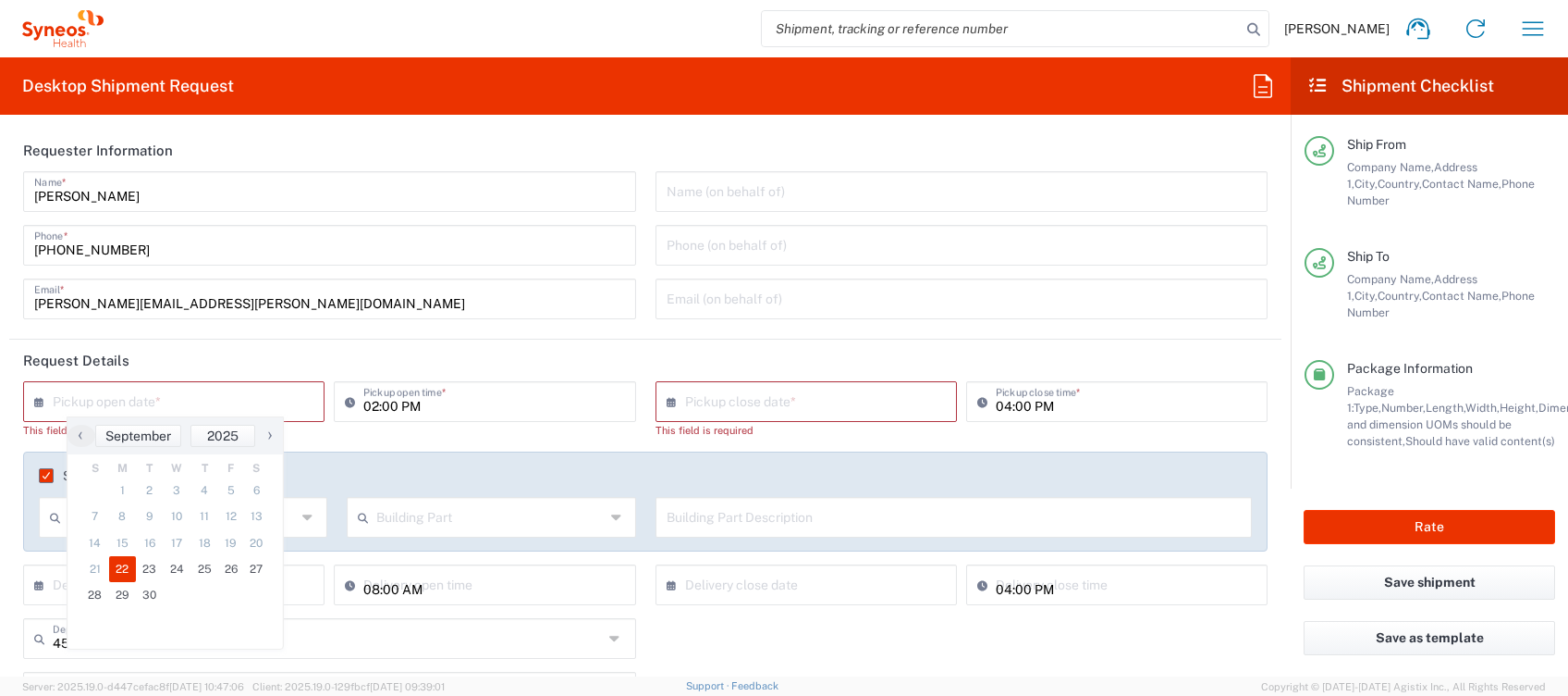
click at [126, 572] on span "22" at bounding box center [123, 569] width 28 height 26
type input "[DATE]"
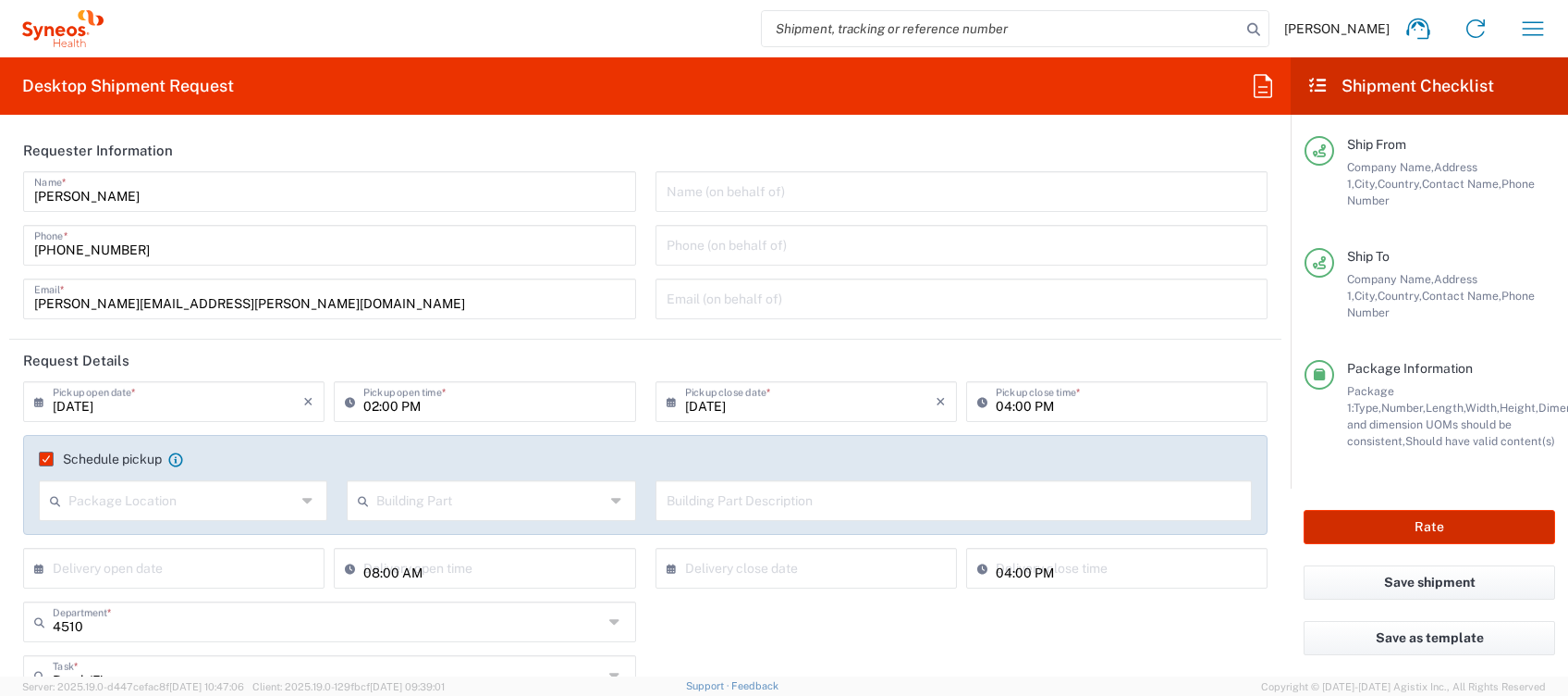
click at [1410, 520] on button "Rate" at bounding box center [1429, 526] width 251 height 34
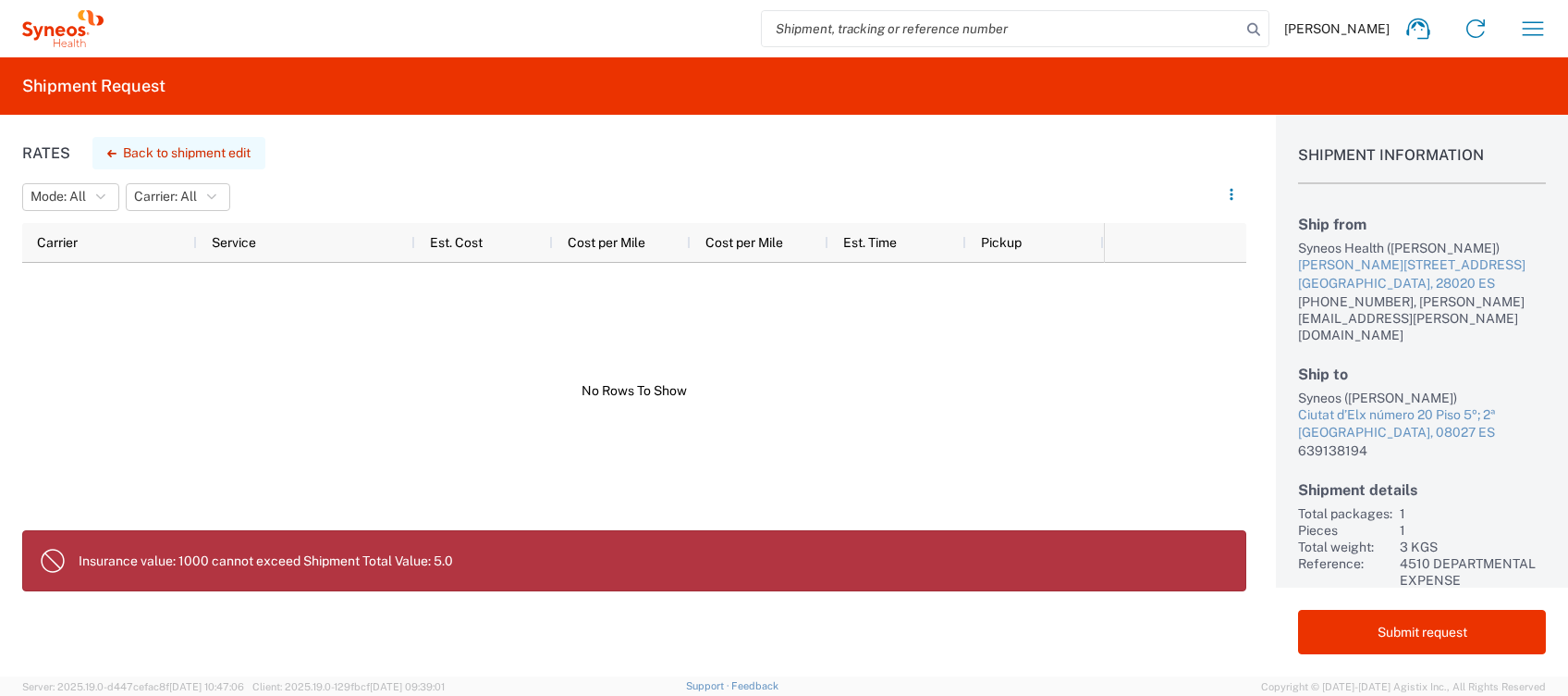
click at [128, 148] on button "Back to shipment edit" at bounding box center [179, 153] width 173 height 33
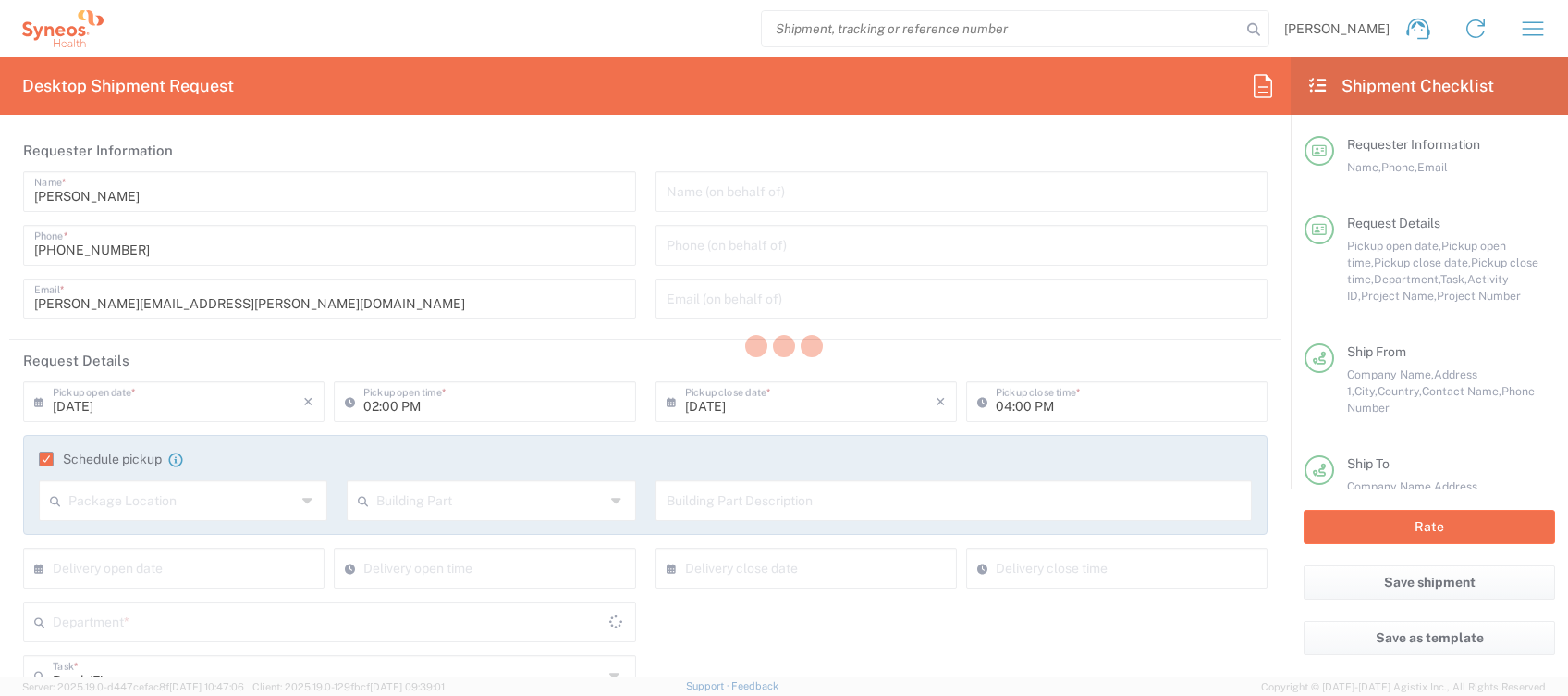
type input "4510"
type input "4510 DEPARTMENTAL EXPENSE"
type input "Your Packaging"
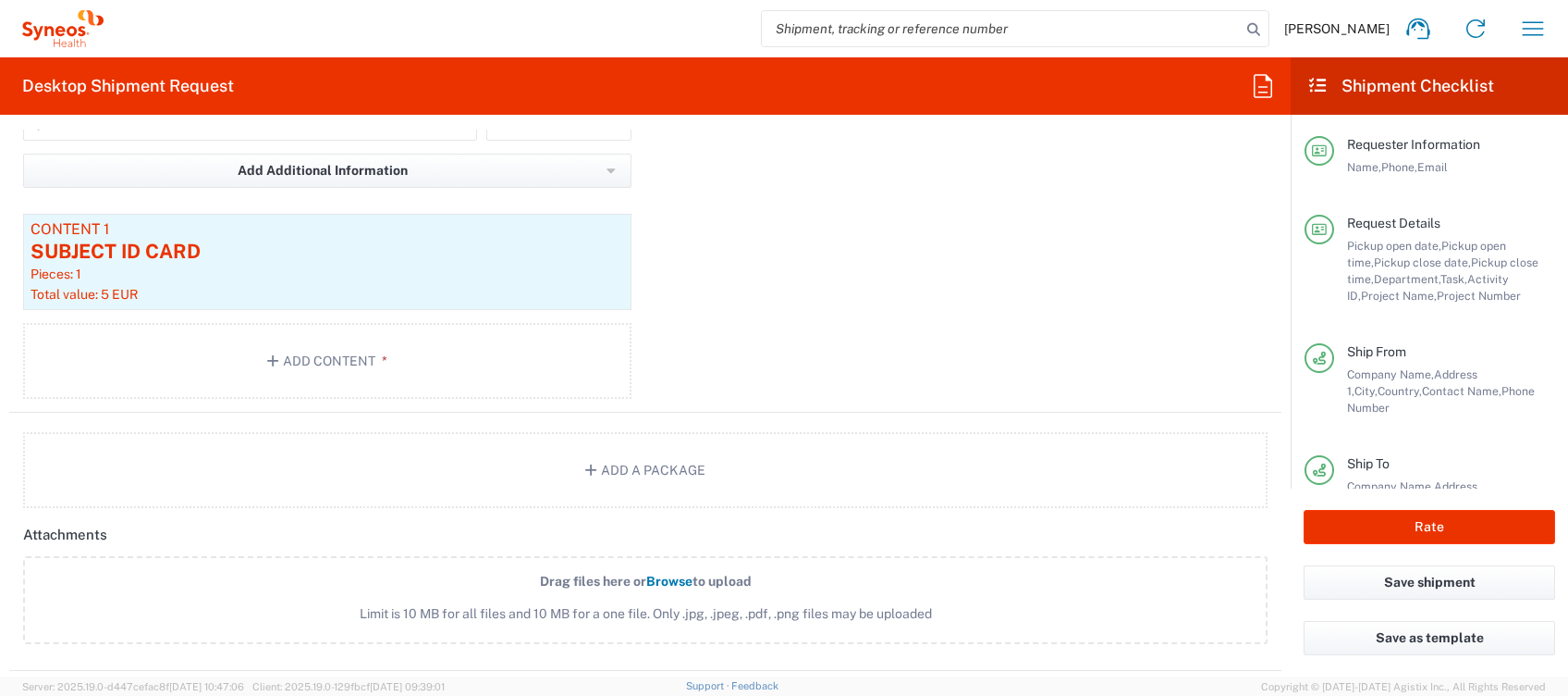
scroll to position [2464, 0]
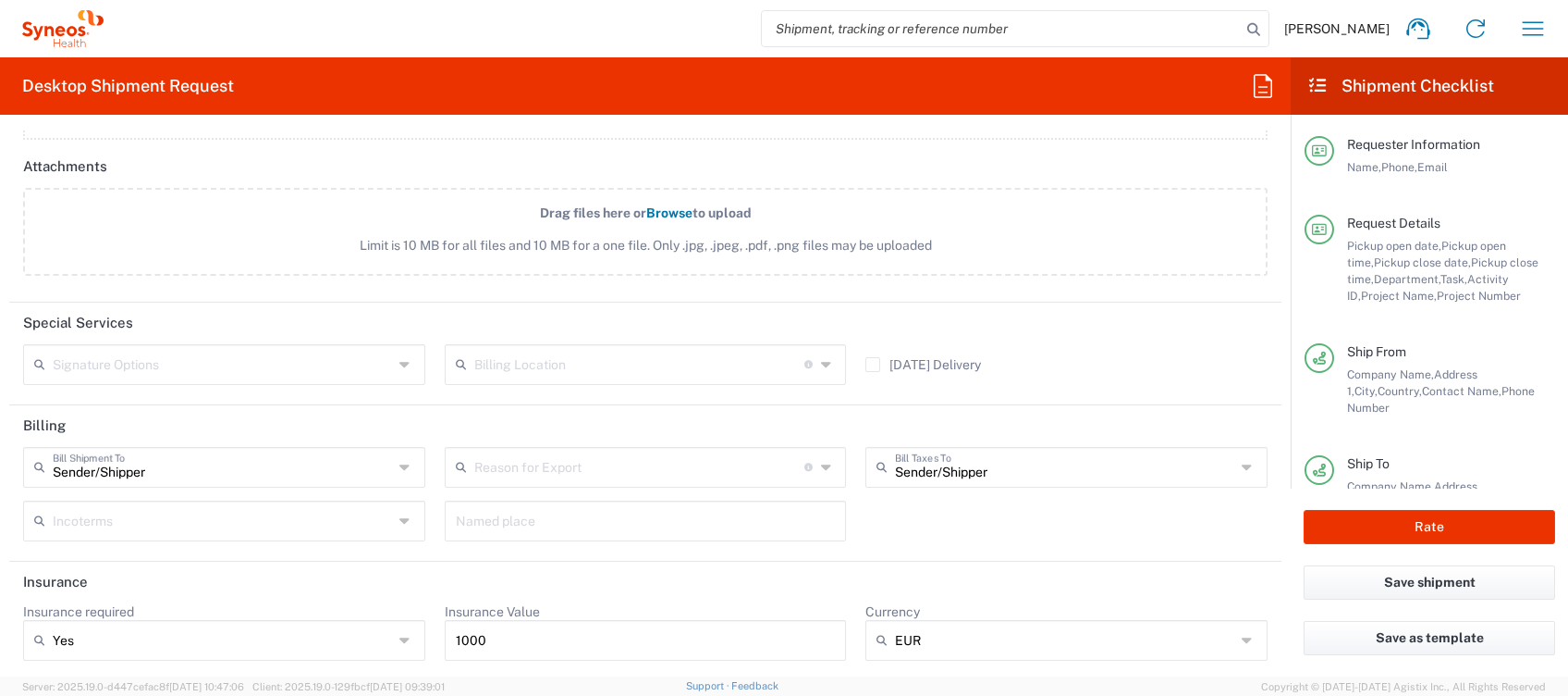
click at [392, 631] on div "Yes" at bounding box center [223, 639] width 402 height 41
click at [107, 602] on span "No" at bounding box center [220, 599] width 392 height 29
type input "No"
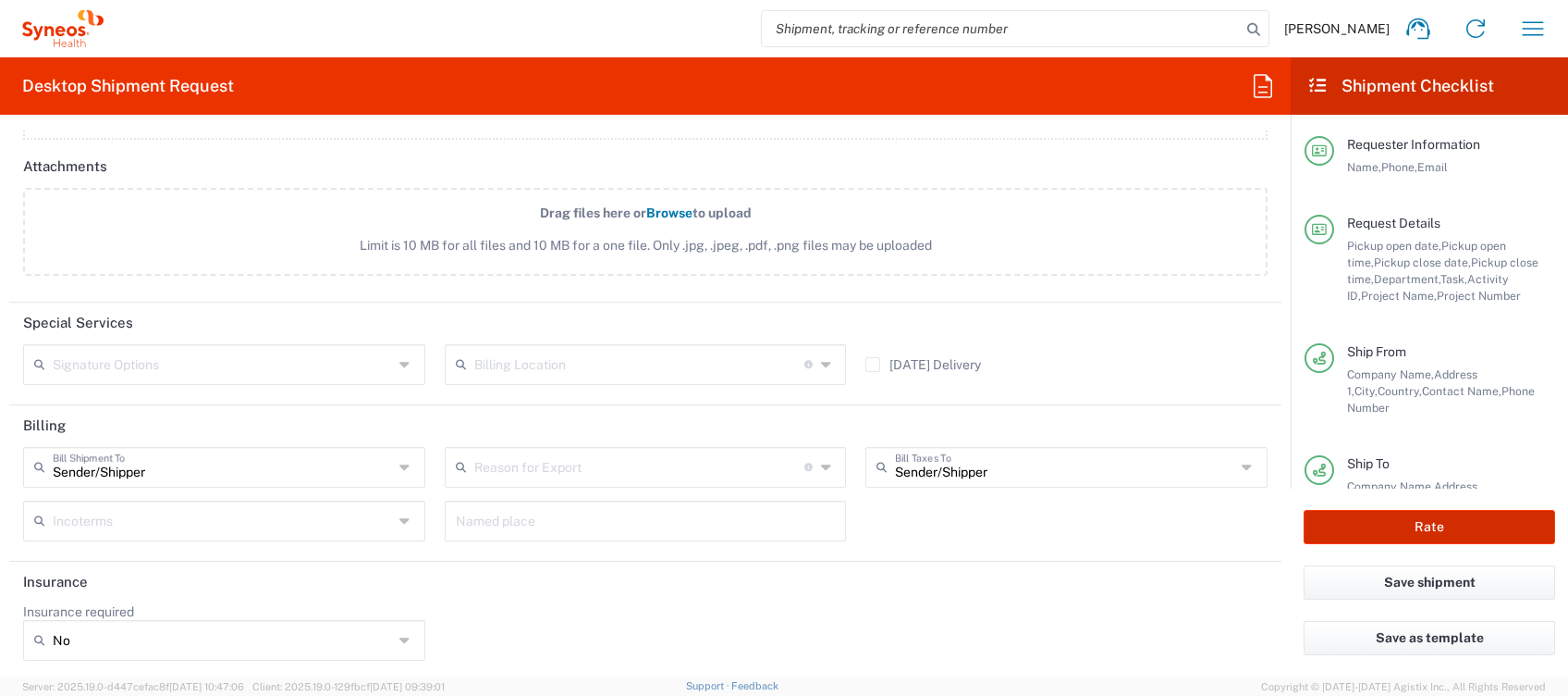
click at [1420, 523] on button "Rate" at bounding box center [1429, 526] width 251 height 34
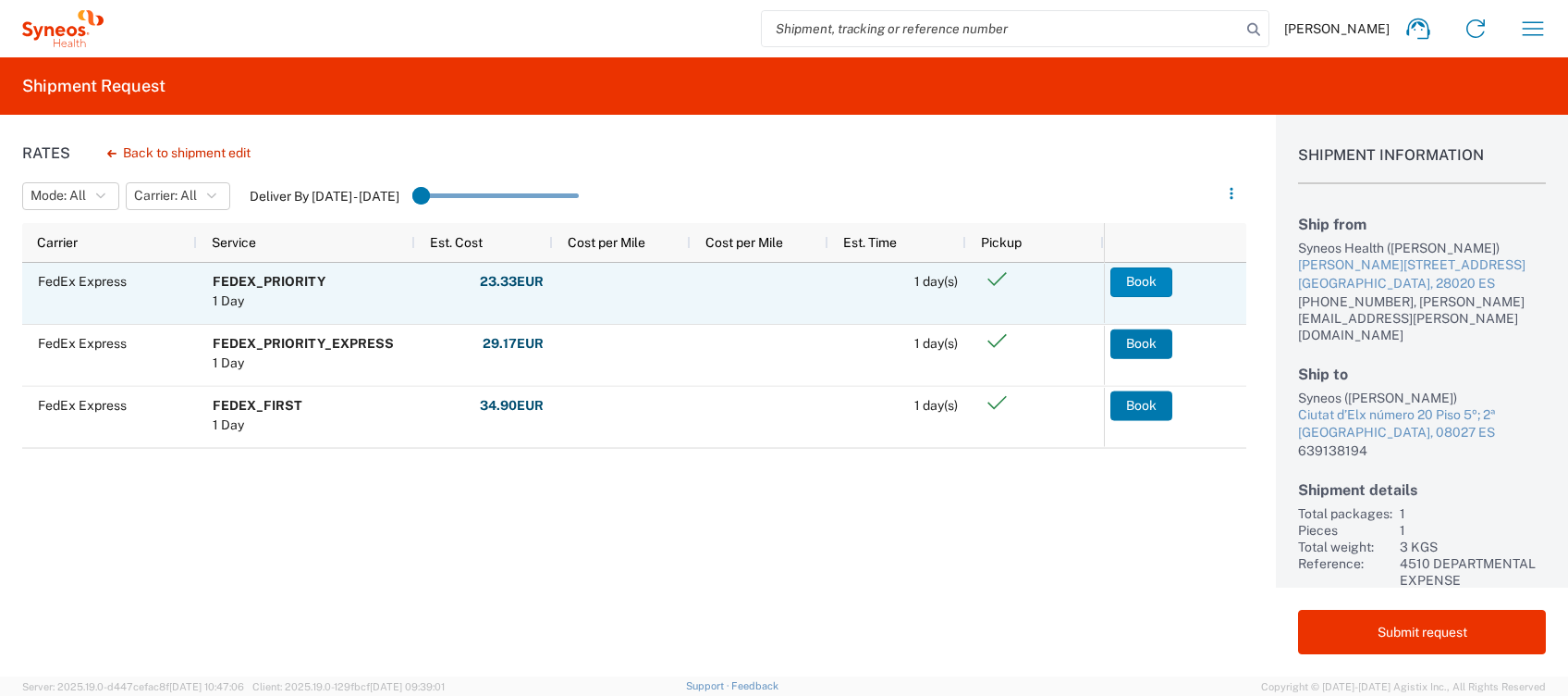
click at [1131, 282] on button "Book" at bounding box center [1141, 282] width 62 height 30
